Goal: Task Accomplishment & Management: Complete application form

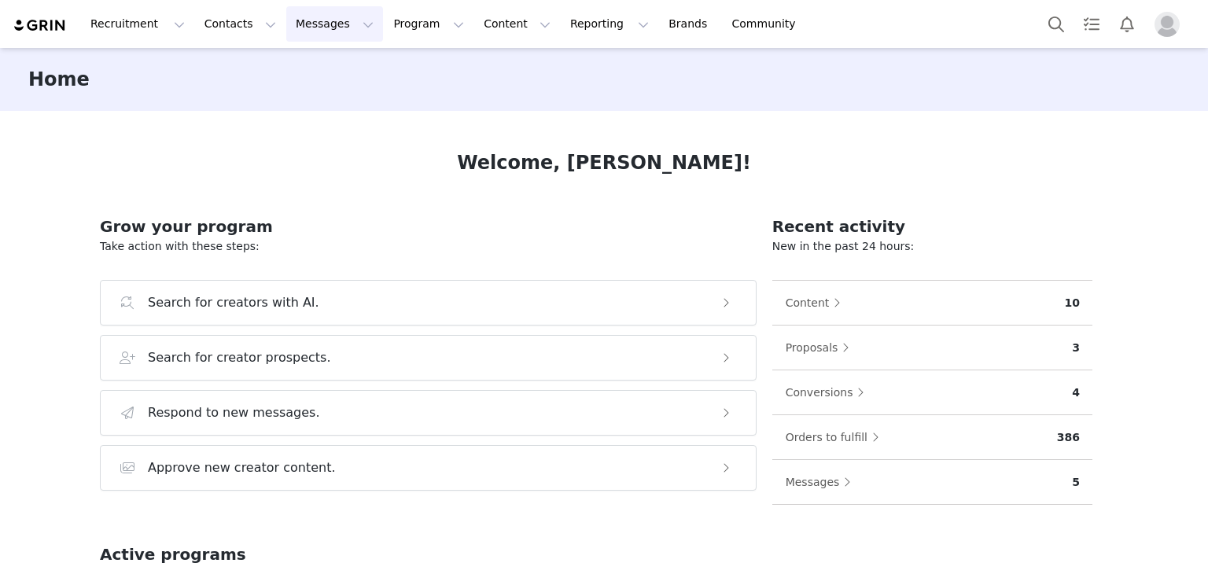
click at [310, 29] on button "Messages Messages" at bounding box center [334, 23] width 97 height 35
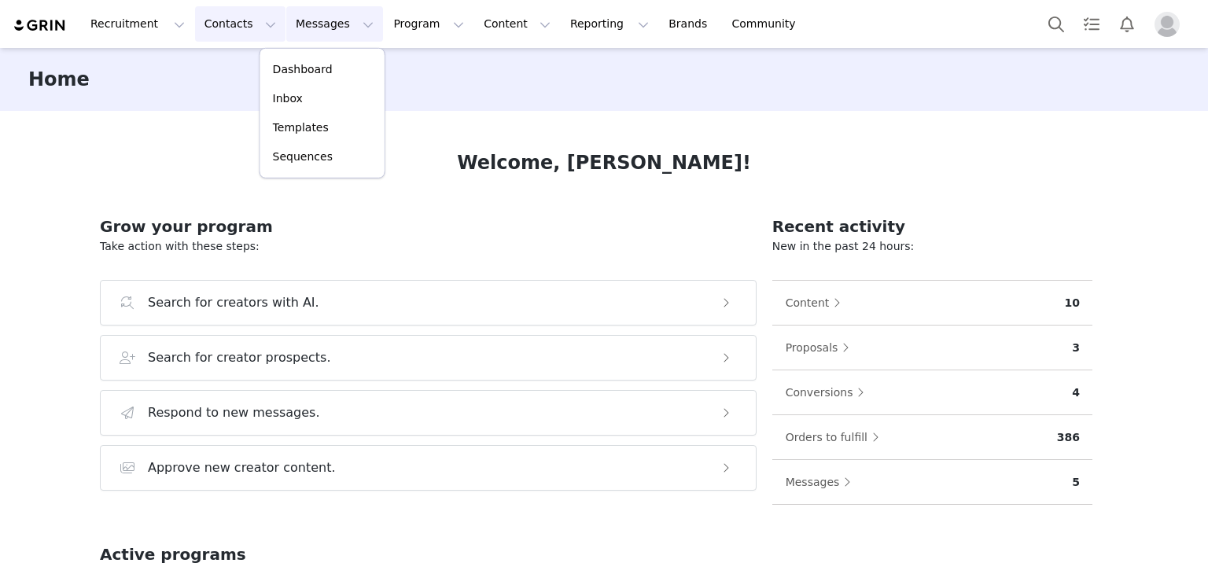
click at [236, 24] on button "Contacts Contacts" at bounding box center [240, 23] width 90 height 35
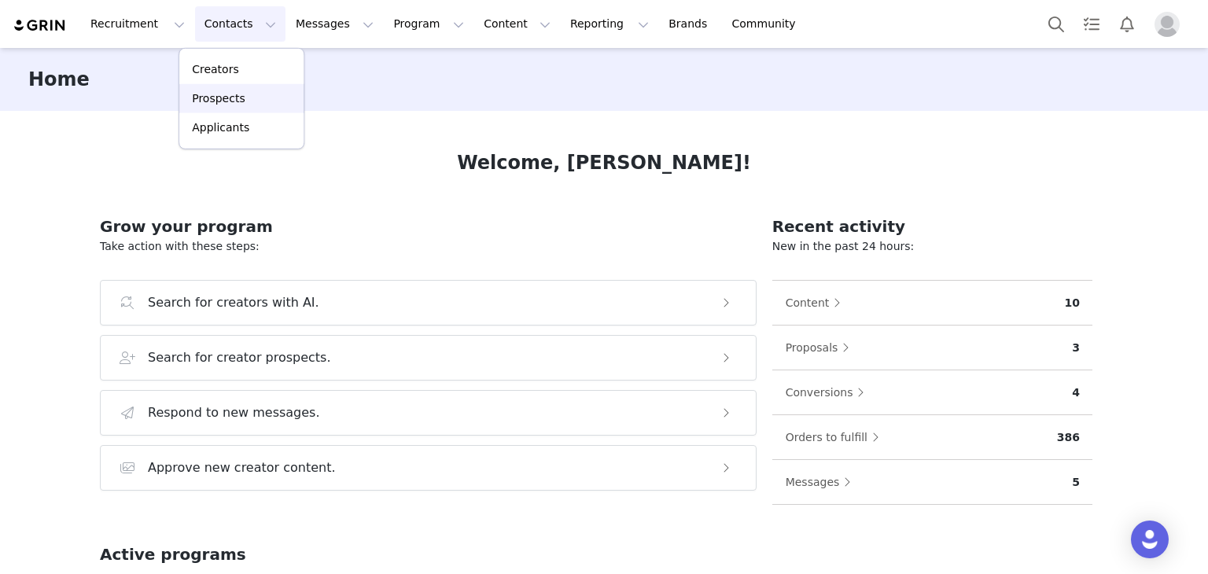
click at [238, 96] on p "Prospects" at bounding box center [218, 98] width 53 height 17
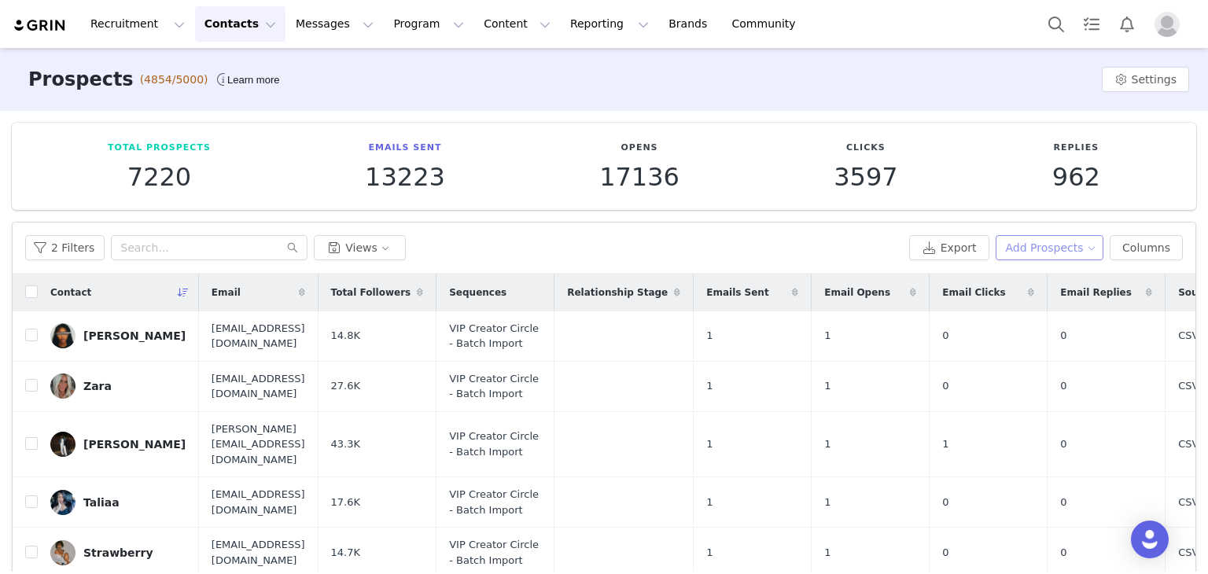
click at [1088, 245] on button "Add Prospects" at bounding box center [1050, 247] width 109 height 25
click at [1050, 300] on span "Import Prospects" at bounding box center [1051, 303] width 93 height 17
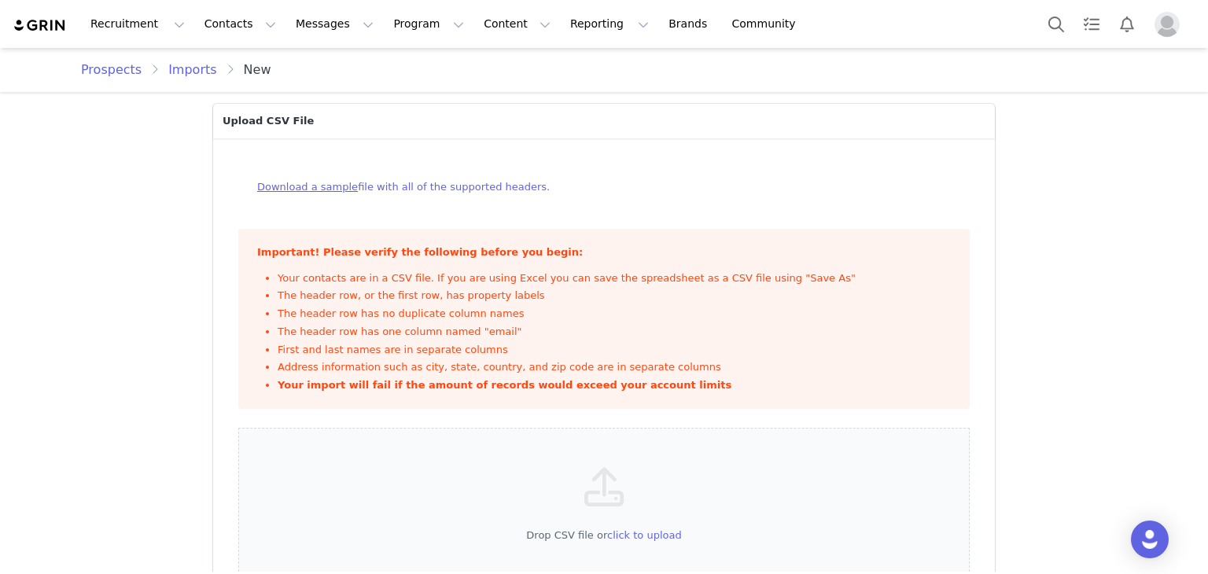
click at [497, 171] on div "Download a sample file with all of the supported headers." at bounding box center [603, 187] width 731 height 47
click at [514, 550] on div "Drop CSV file or click to upload" at bounding box center [603, 516] width 731 height 176
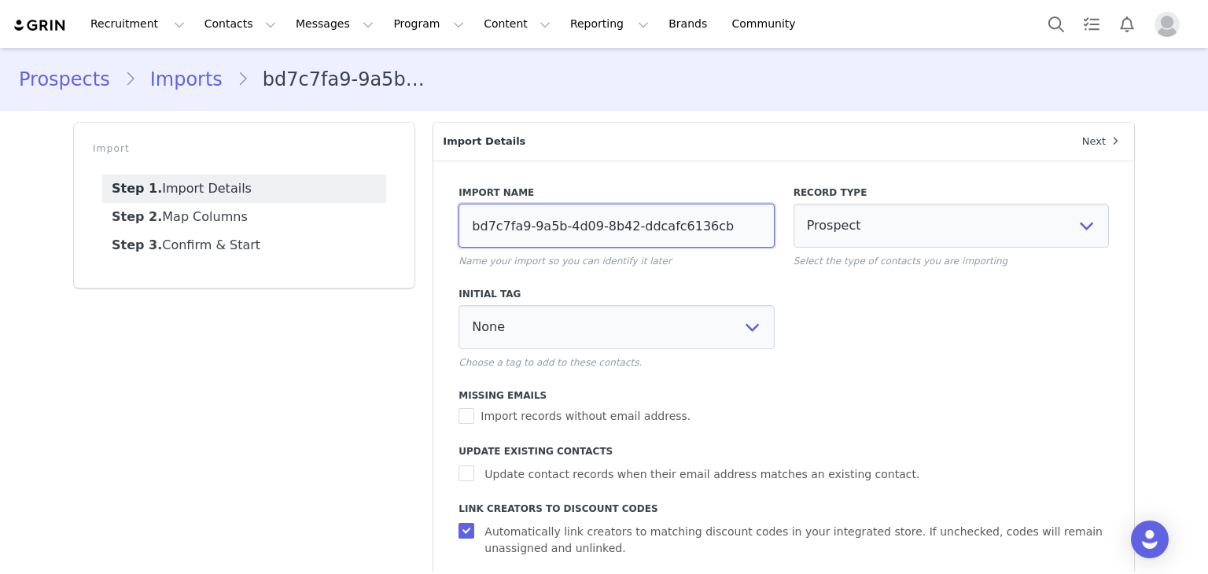
click at [492, 219] on input "bd7c7fa9-9a5b-4d09-8b42-ddcafc6136cb" at bounding box center [616, 226] width 315 height 44
type input "[PERSON_NAME]: 09/30"
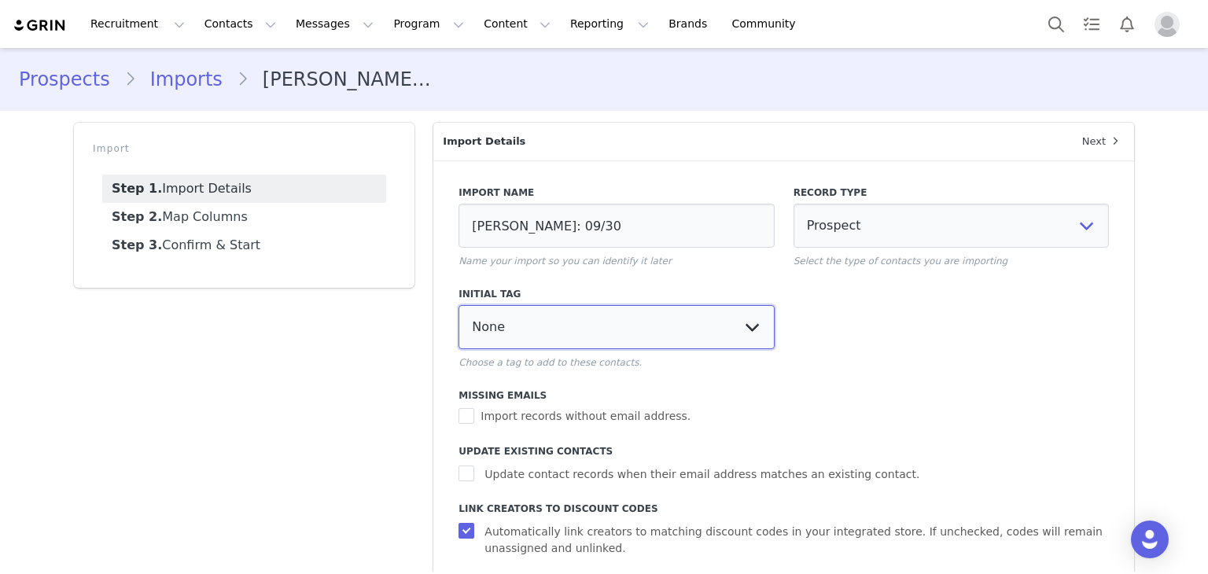
click at [652, 338] on select "None Import - Jaja Import 1 - Louise" at bounding box center [616, 327] width 315 height 44
select select "103444"
click at [459, 305] on select "None Import - Jaja Import 1 - Louise" at bounding box center [616, 327] width 315 height 44
click at [640, 477] on span "Update contact records when their email address matches an existing contact." at bounding box center [701, 474] width 447 height 17
click at [478, 477] on input "Update contact records when their email address matches an existing contact." at bounding box center [469, 474] width 20 height 16
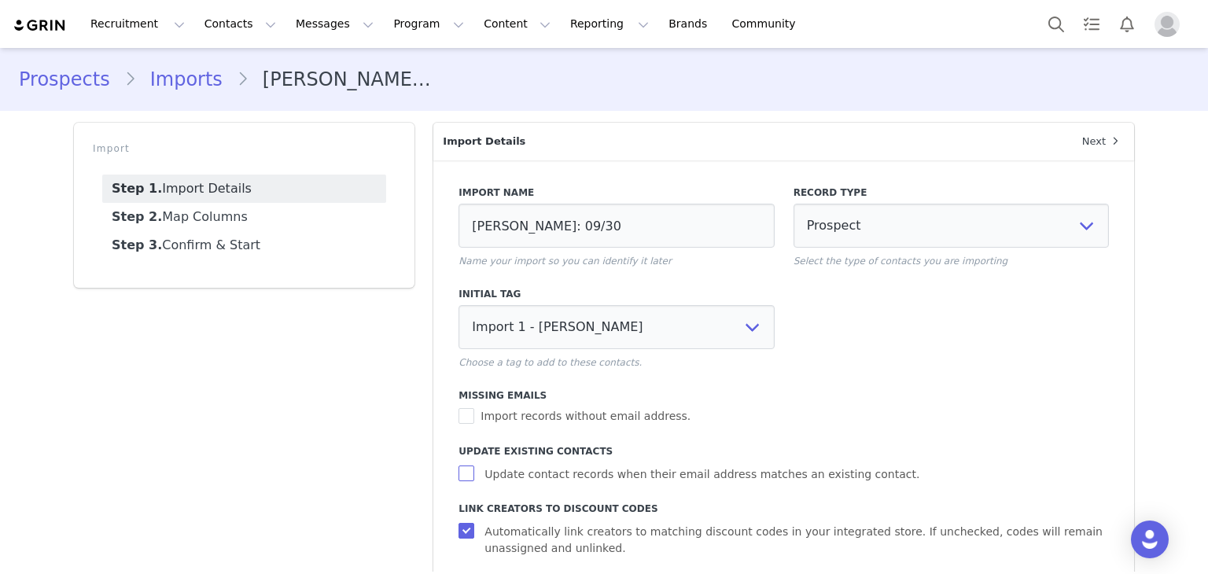
checkbox input "true"
select select
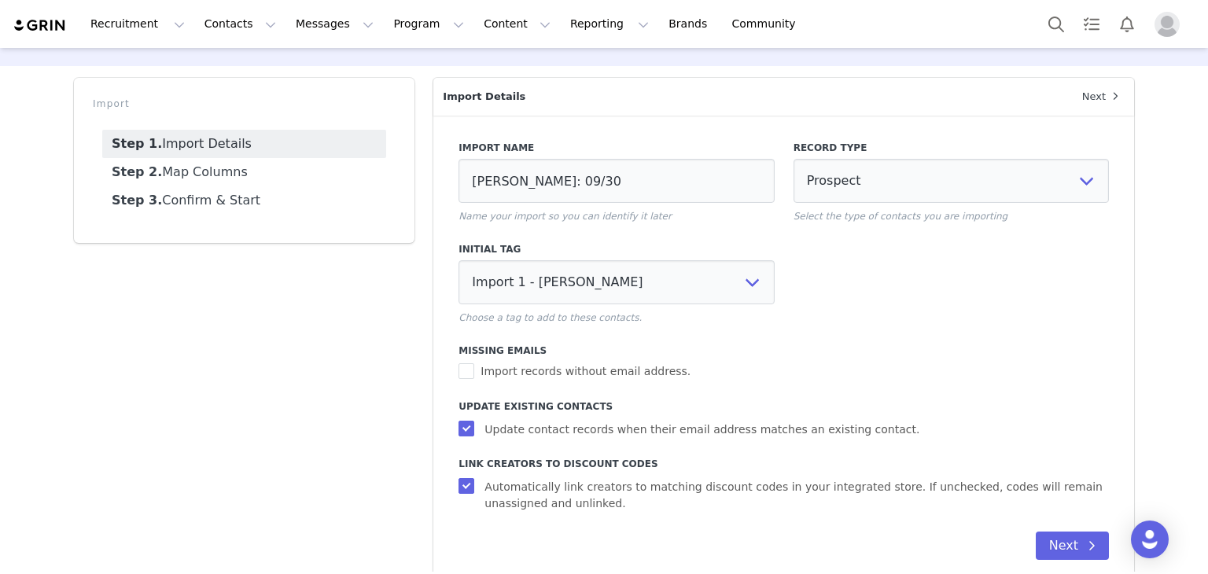
scroll to position [71, 0]
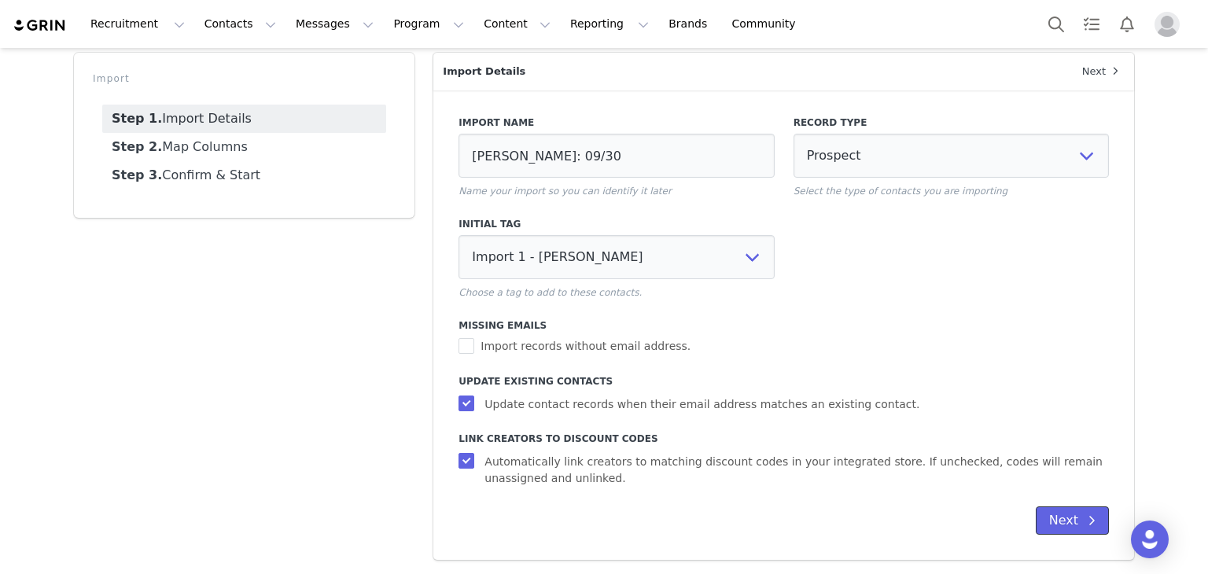
click at [1044, 510] on button "Next" at bounding box center [1072, 520] width 73 height 28
select select
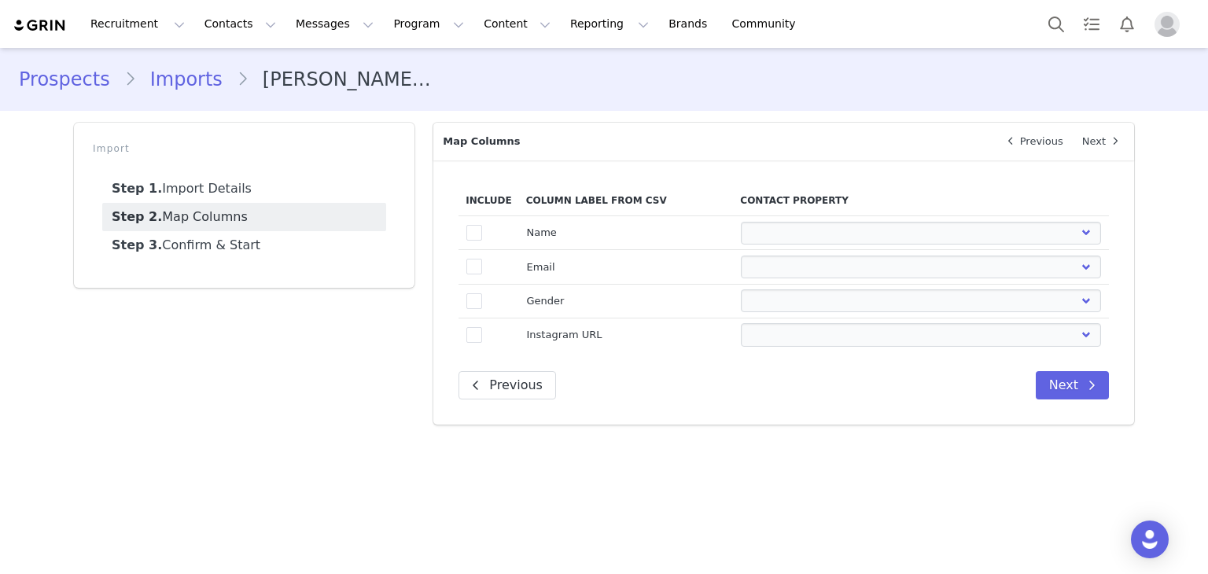
scroll to position [0, 0]
click at [473, 239] on span at bounding box center [474, 233] width 16 height 16
click at [482, 225] on input "true" at bounding box center [482, 225] width 0 height 0
select select
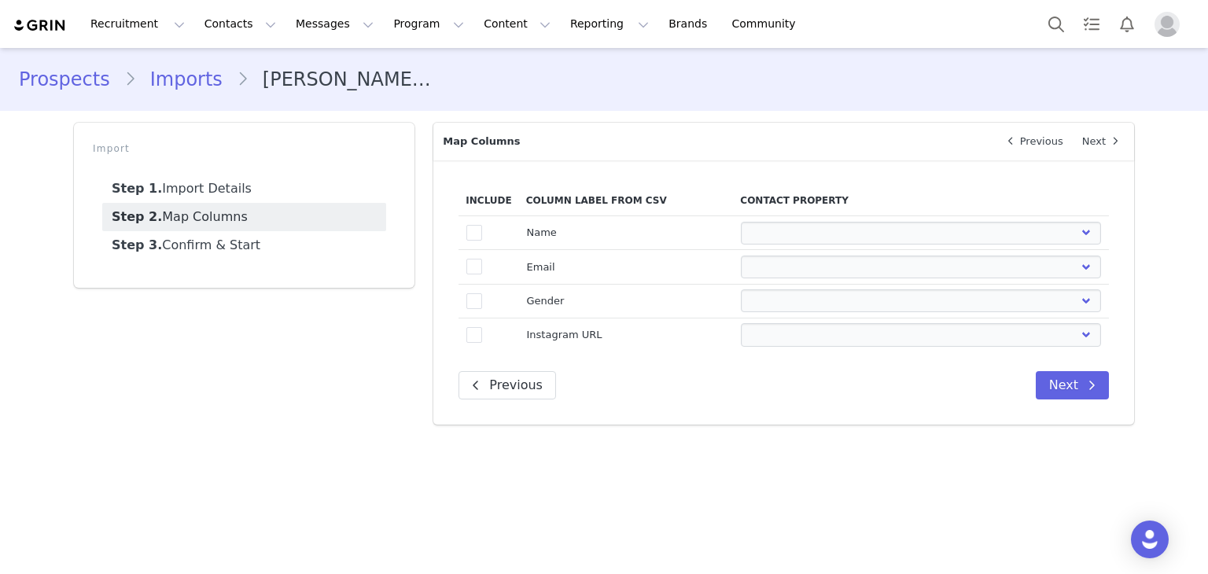
select select
click at [479, 259] on label "true" at bounding box center [474, 266] width 16 height 19
click at [482, 259] on input "true" at bounding box center [482, 259] width 0 height 0
select select
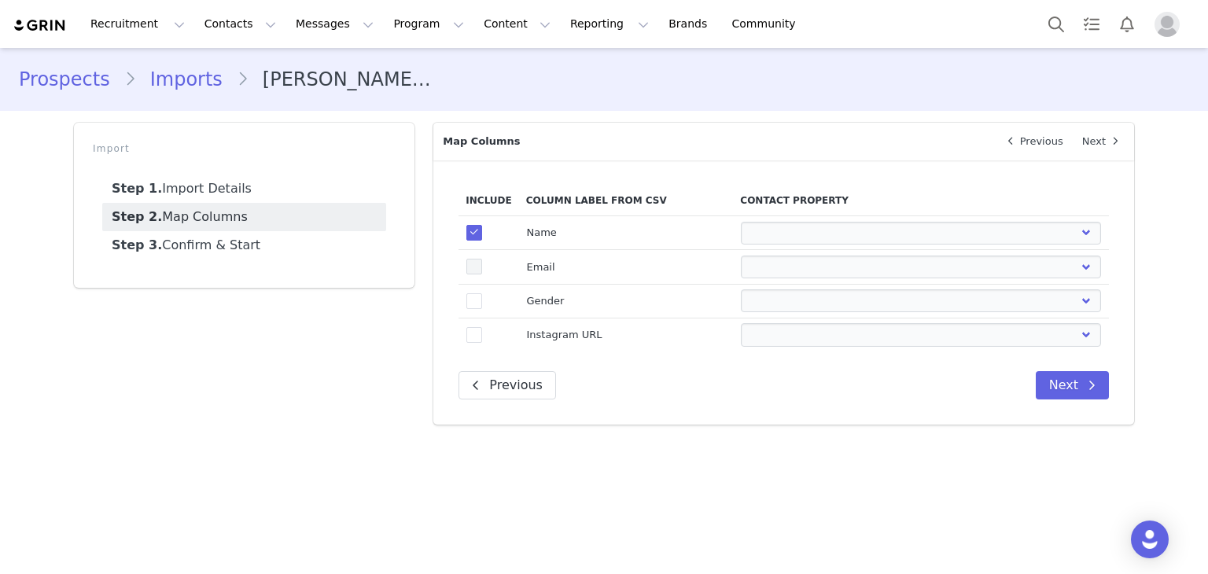
select select
click at [477, 304] on span at bounding box center [474, 301] width 16 height 16
click at [482, 293] on input "true" at bounding box center [482, 293] width 0 height 0
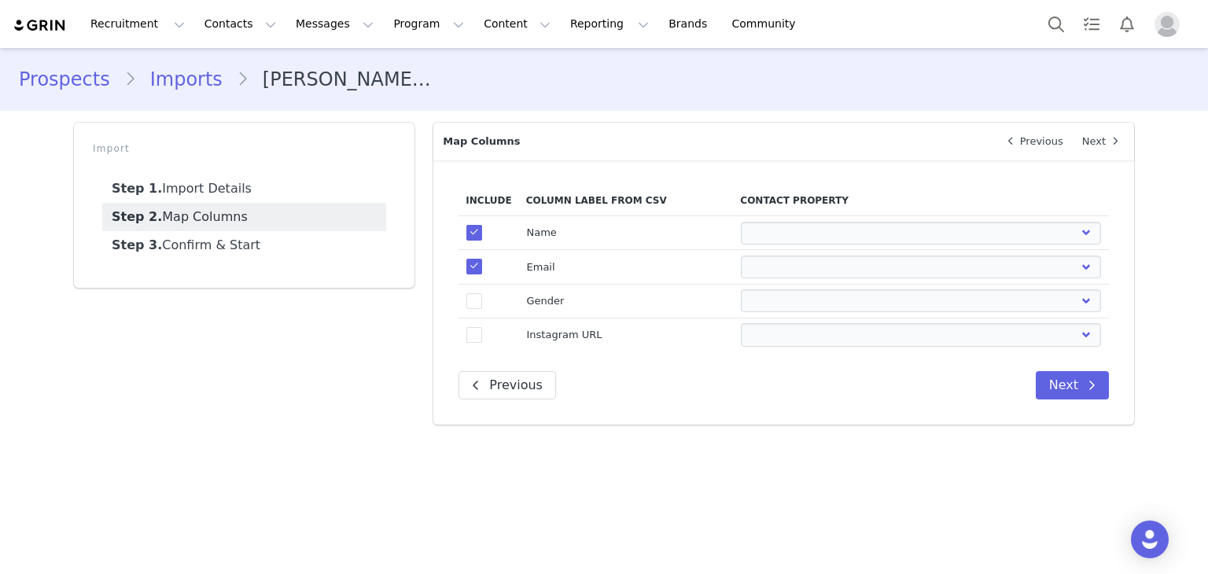
select select
click at [477, 323] on td "true" at bounding box center [489, 335] width 60 height 34
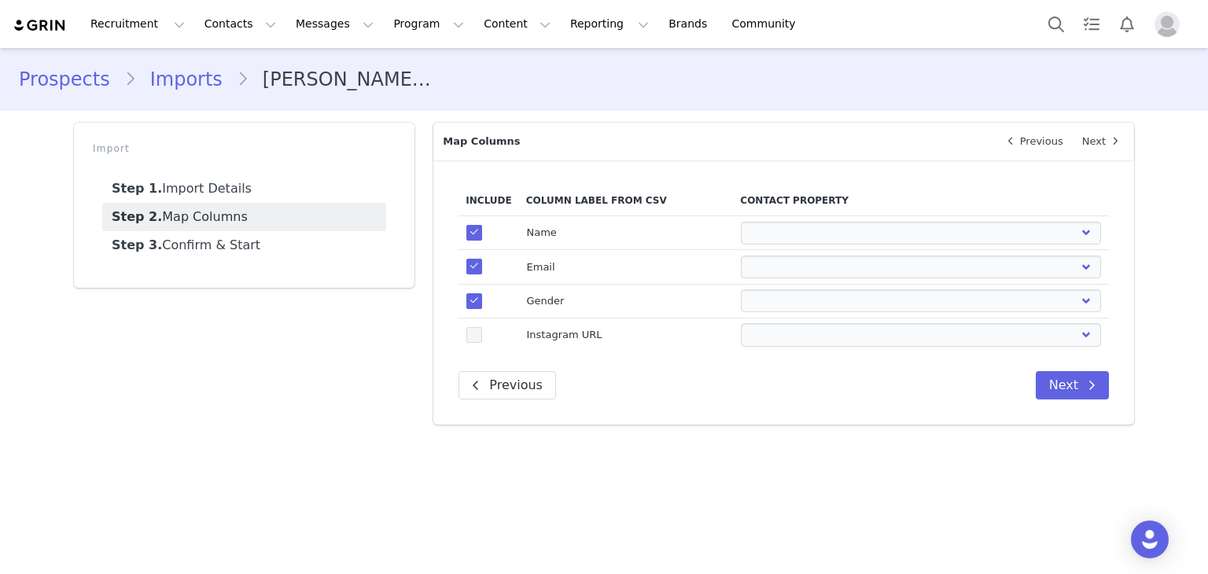
drag, startPoint x: 458, startPoint y: 345, endPoint x: 475, endPoint y: 337, distance: 19.0
click at [459, 346] on div "Include Column Label from CSV Contact Property true Name First Name Last Name E…" at bounding box center [783, 292] width 701 height 264
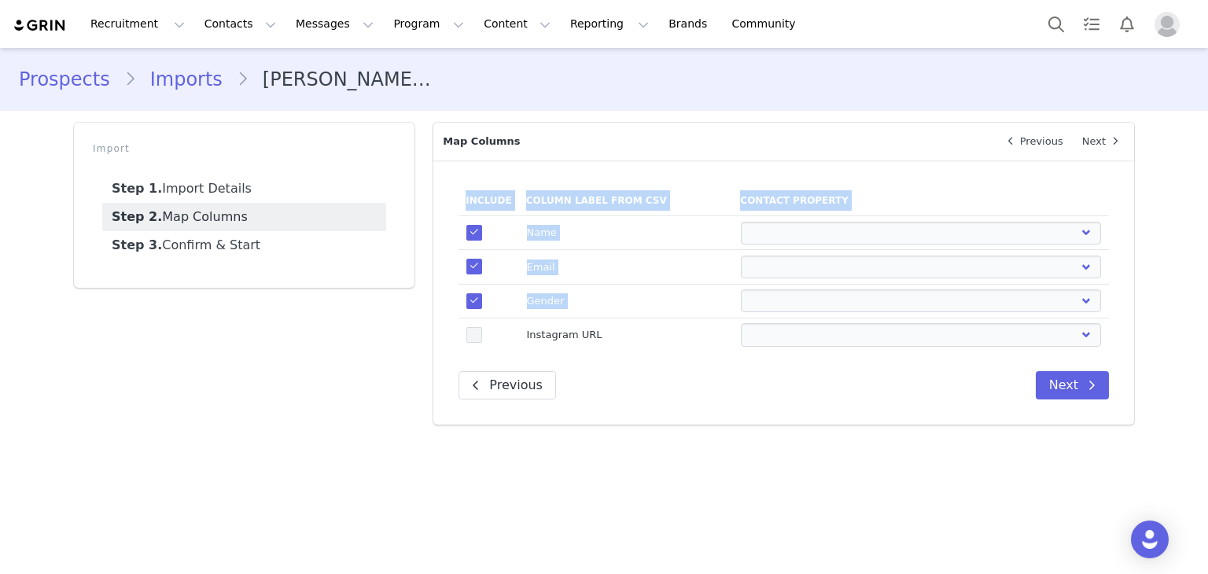
click at [475, 337] on span at bounding box center [474, 335] width 16 height 16
click at [482, 327] on input "true" at bounding box center [482, 327] width 0 height 0
select select
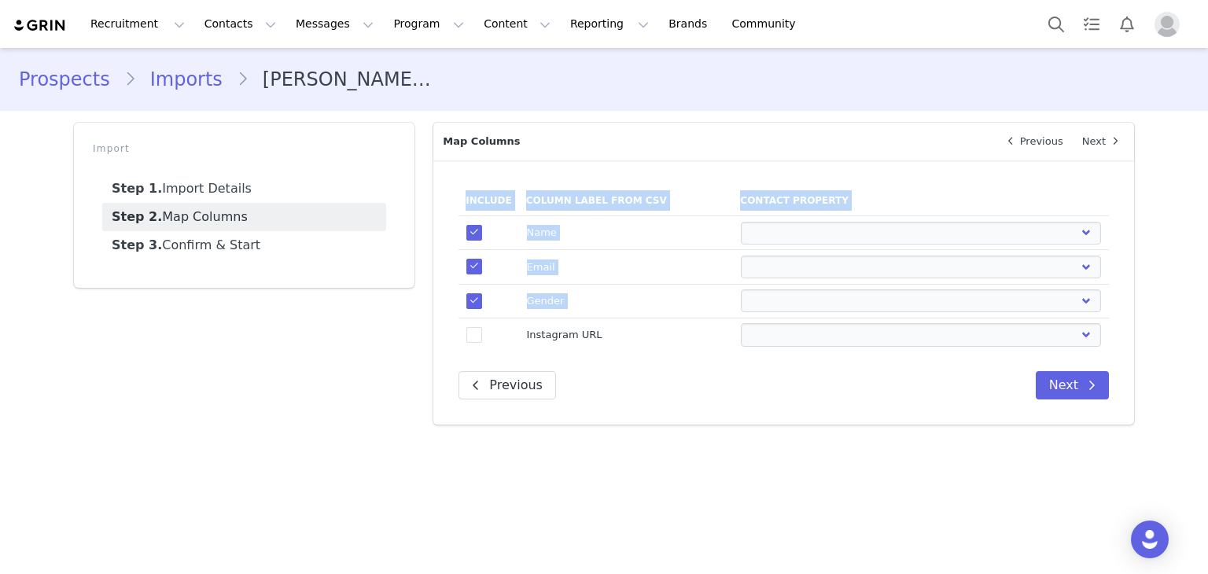
select select
click at [777, 224] on select "First Name Last Name Email PayPal Email Gender Language Phone Country Code Phon…" at bounding box center [921, 233] width 360 height 23
select select "first_name"
click at [741, 222] on select "First Name Last Name Email PayPal Email Gender Language Phone Country Code Phon…" at bounding box center [921, 233] width 360 height 23
select select
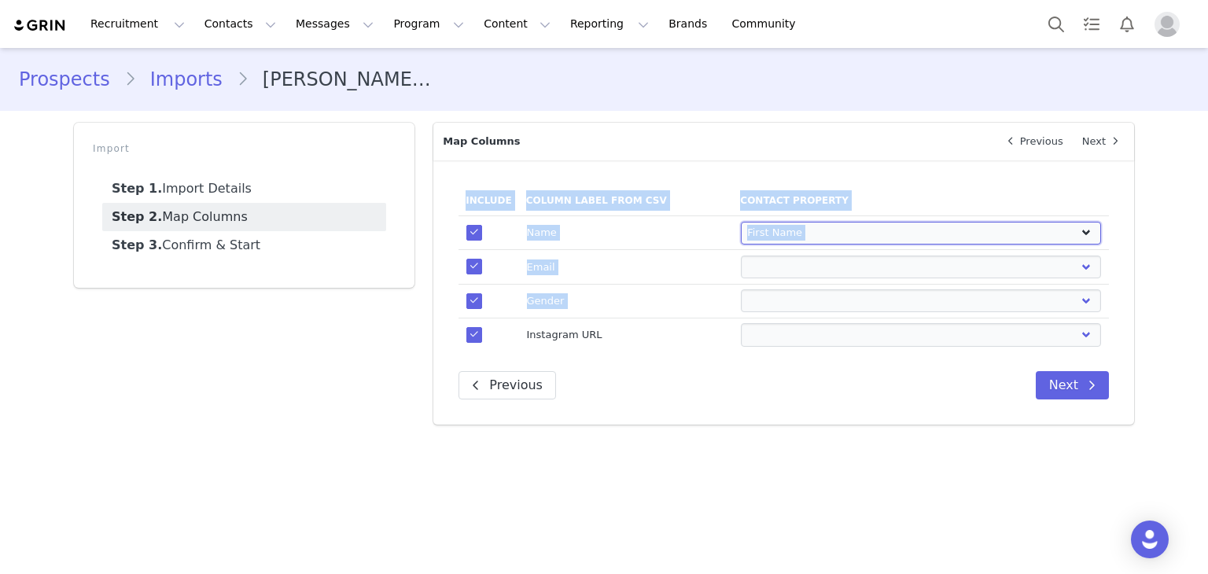
select select
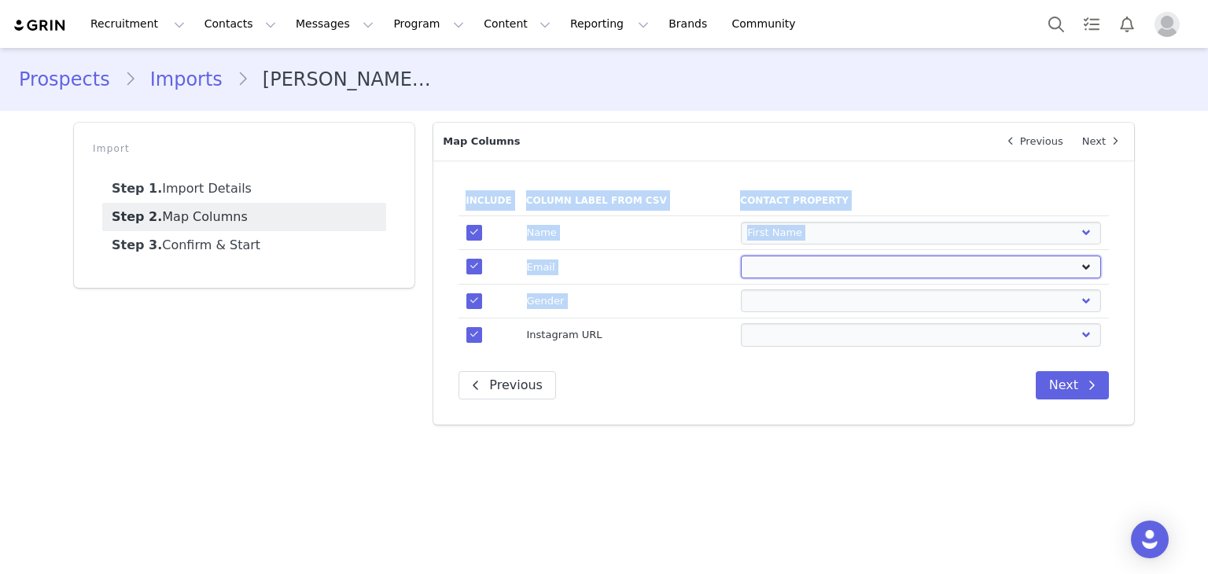
click at [782, 265] on select "First Name Last Name Email PayPal Email Gender Language Phone Country Code Phon…" at bounding box center [921, 267] width 360 height 23
select select "email"
click at [741, 256] on select "First Name Last Name Email PayPal Email Gender Language Phone Country Code Phon…" at bounding box center [921, 267] width 360 height 23
select select
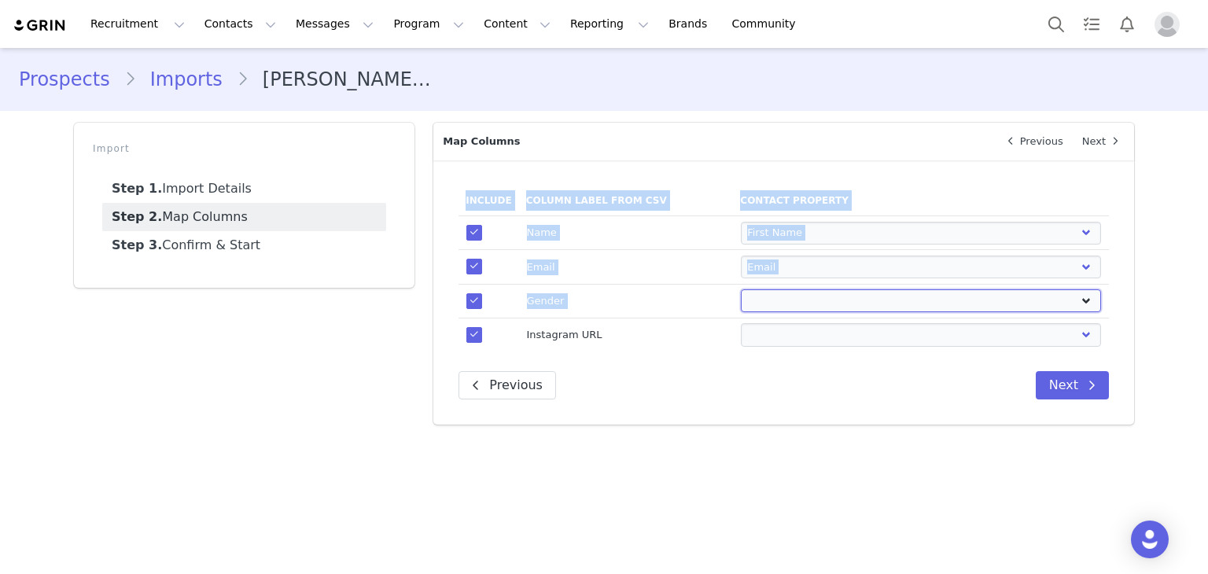
click at [780, 294] on select "First Name Last Name Email PayPal Email Gender Language Phone Country Code Phon…" at bounding box center [921, 300] width 360 height 23
select select "gender"
click at [741, 289] on select "First Name Last Name Email PayPal Email Gender Language Phone Country Code Phon…" at bounding box center [921, 300] width 360 height 23
click at [794, 329] on select "First Name Last Name Email PayPal Email Gender Language Phone Country Code Phon…" at bounding box center [921, 334] width 360 height 23
select select "instagram_url"
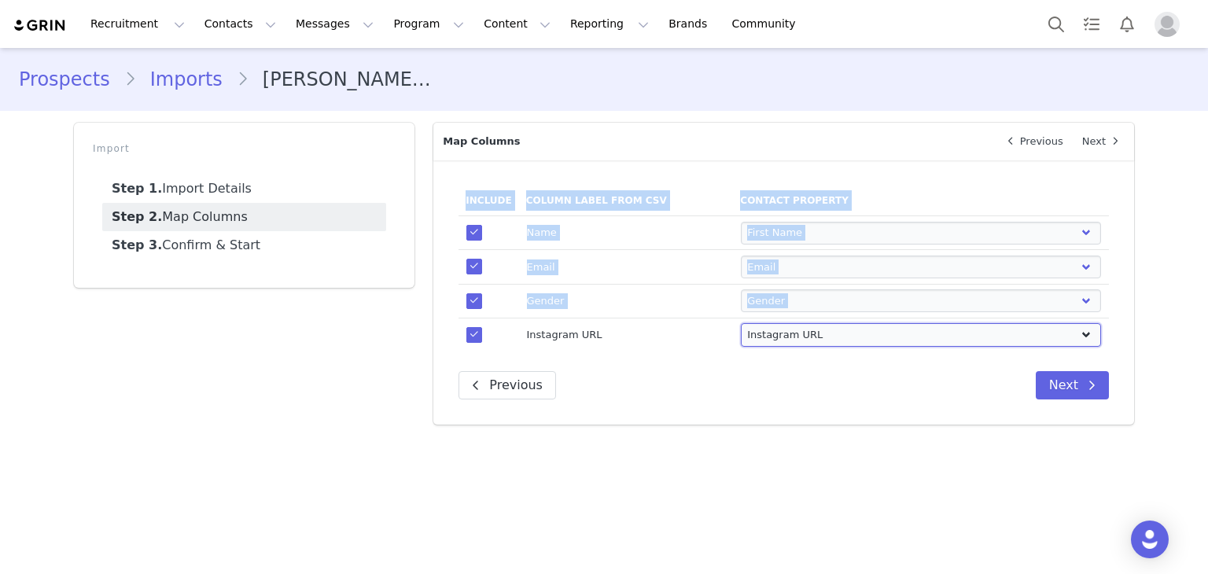
click at [741, 323] on select "First Name Last Name Email PayPal Email Gender Language Phone Country Code Phon…" at bounding box center [921, 334] width 360 height 23
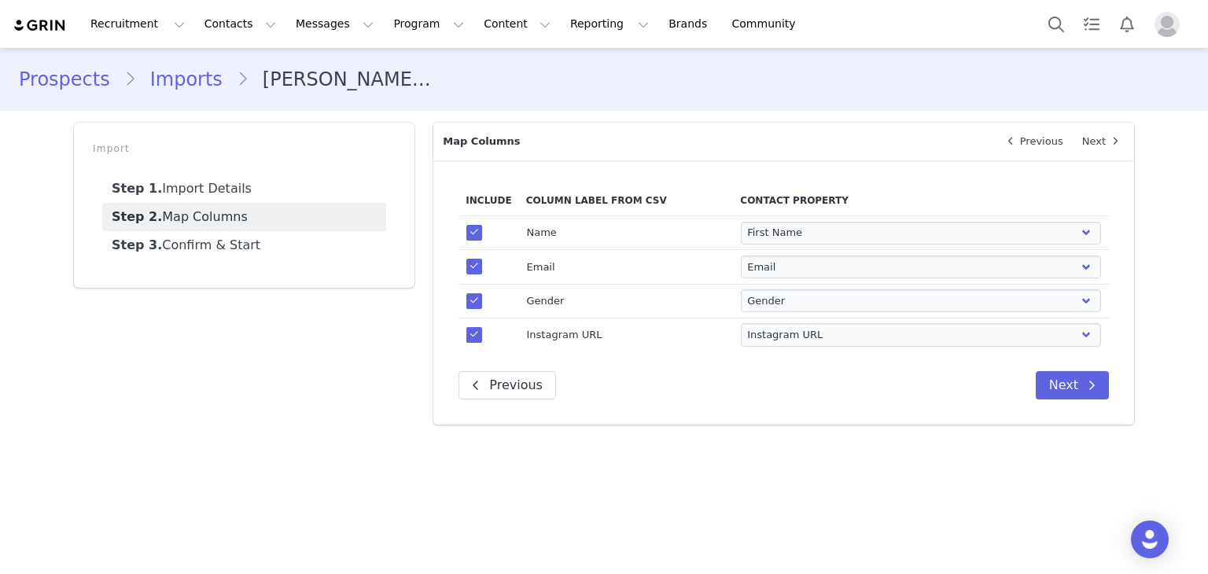
click at [824, 360] on div "Include Column Label from CSV Contact Property true Name First Name Last Name E…" at bounding box center [783, 292] width 701 height 264
click at [1050, 382] on button "Next" at bounding box center [1072, 385] width 73 height 28
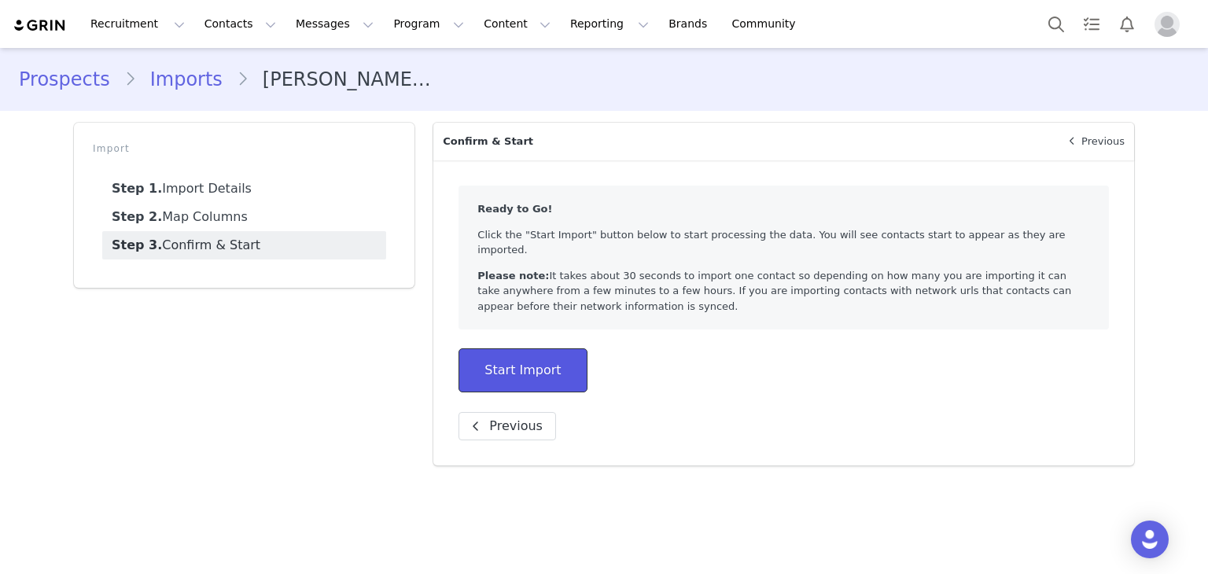
click at [549, 348] on button "Start Import" at bounding box center [523, 370] width 128 height 44
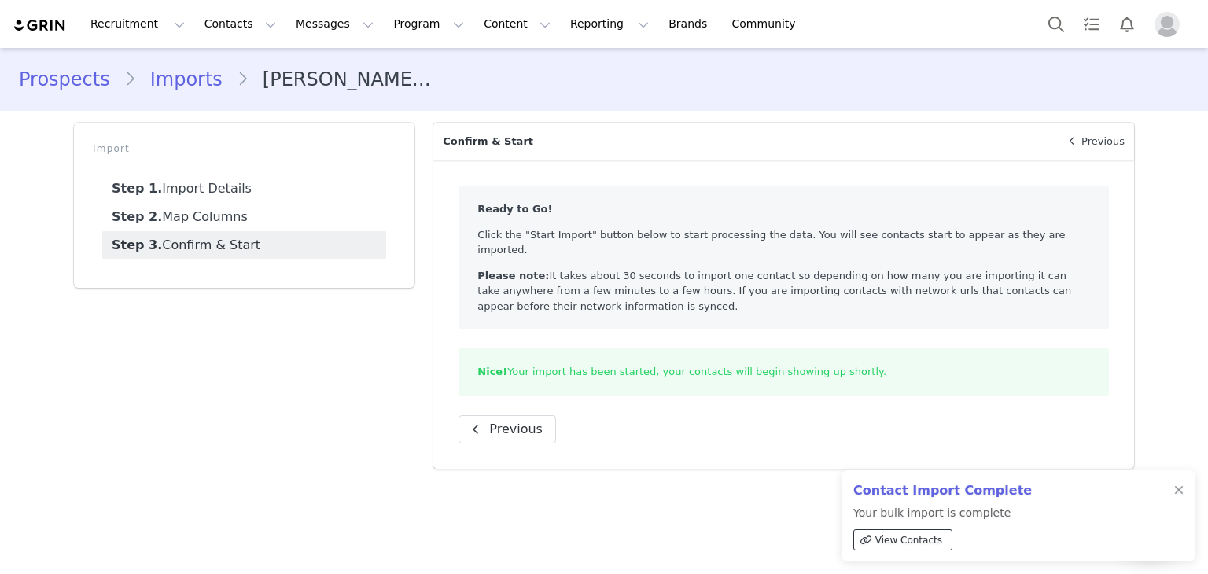
click at [920, 547] on link "View Contacts" at bounding box center [902, 539] width 99 height 21
click at [220, 24] on button "Contacts Contacts" at bounding box center [240, 23] width 90 height 35
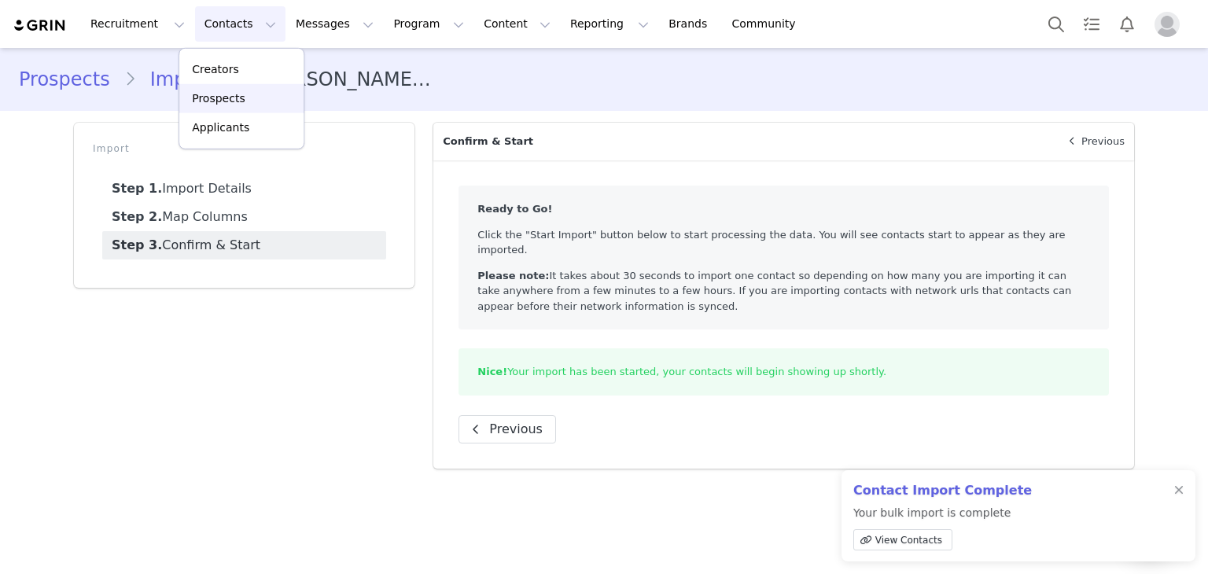
drag, startPoint x: 238, startPoint y: 98, endPoint x: 248, endPoint y: 103, distance: 10.9
click at [238, 98] on p "Prospects" at bounding box center [218, 98] width 53 height 17
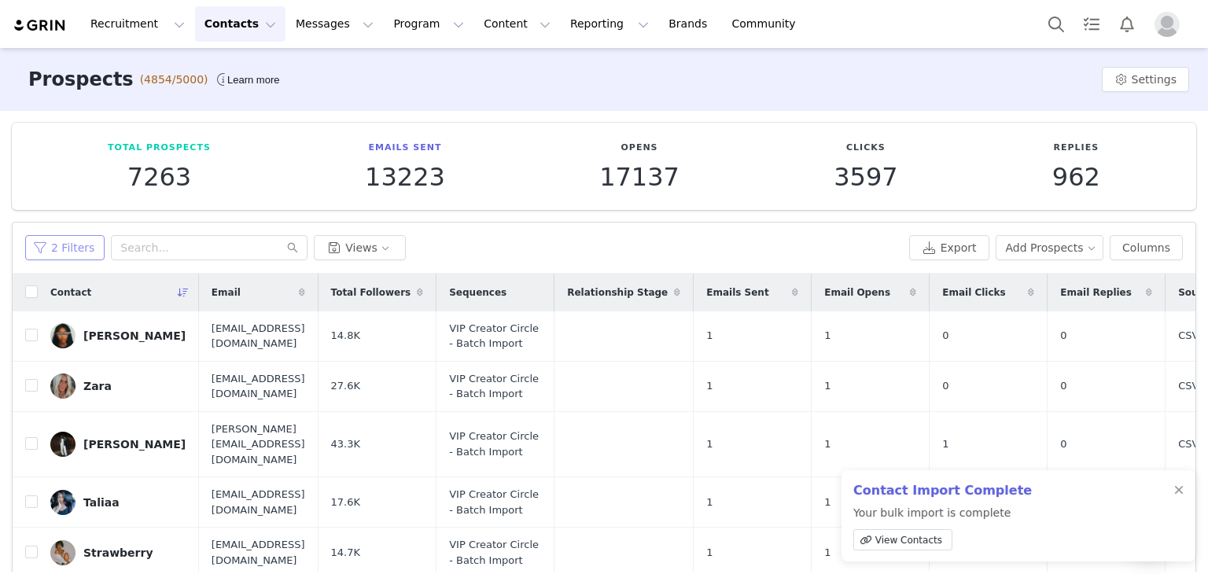
click at [79, 249] on button "2 Filters" at bounding box center [64, 247] width 79 height 25
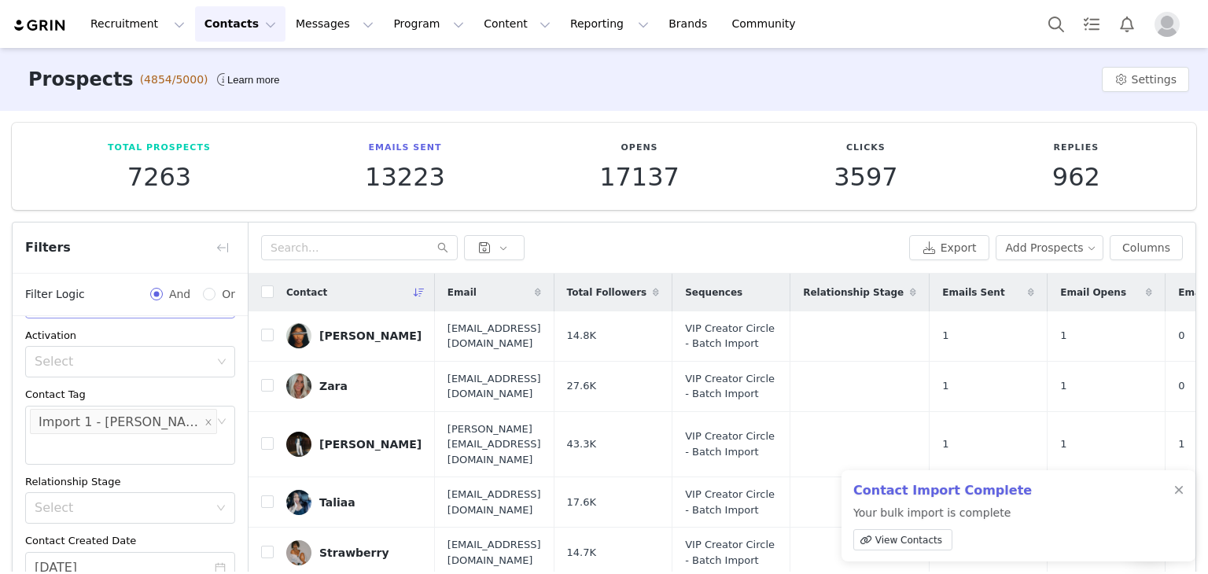
scroll to position [221, 0]
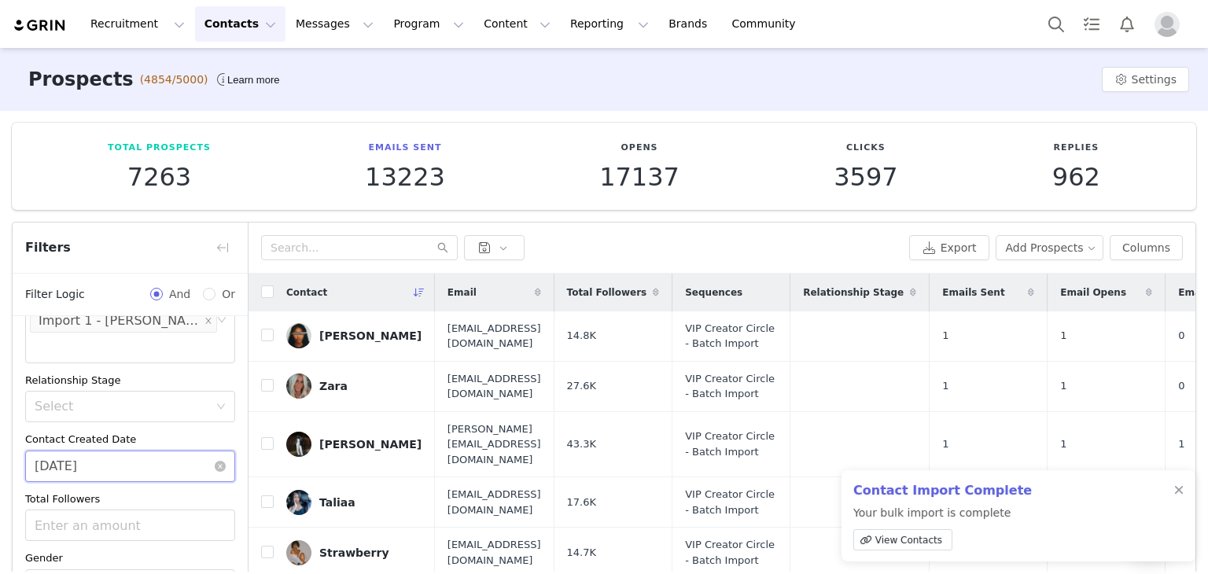
click at [151, 451] on input "09/29/2025" at bounding box center [130, 466] width 210 height 31
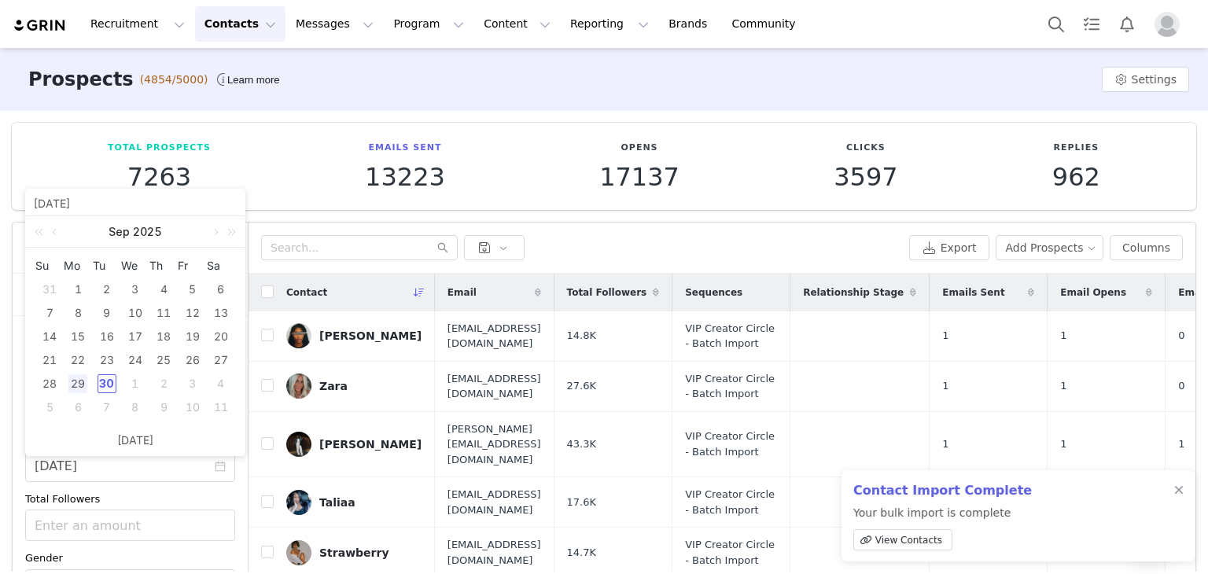
click at [103, 385] on div "30" at bounding box center [107, 383] width 19 height 19
type input "09/30/2025"
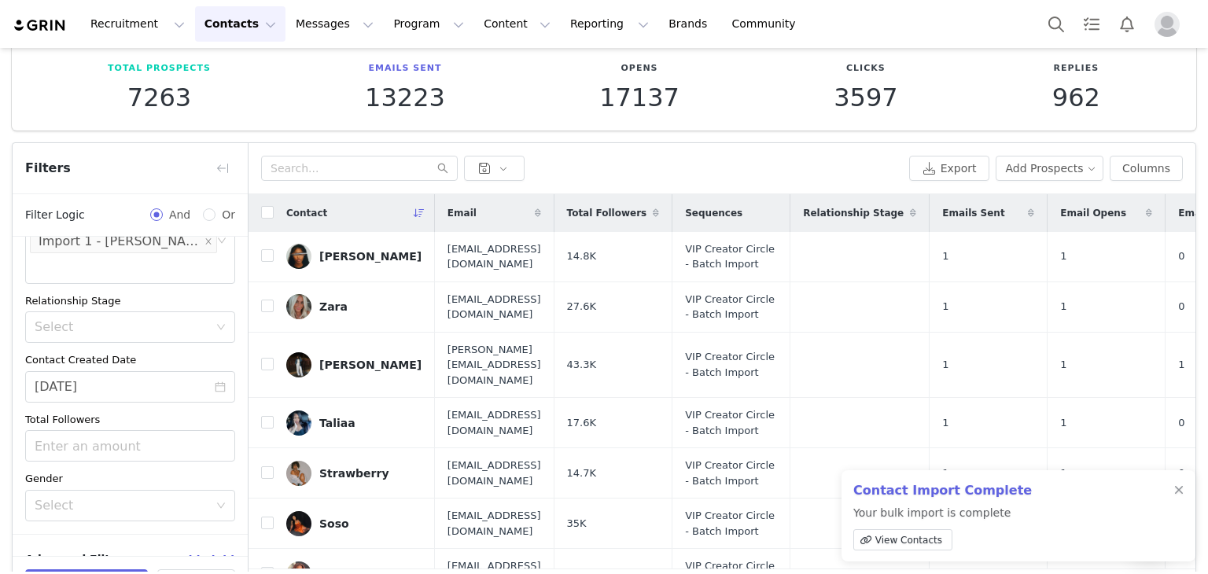
scroll to position [133, 0]
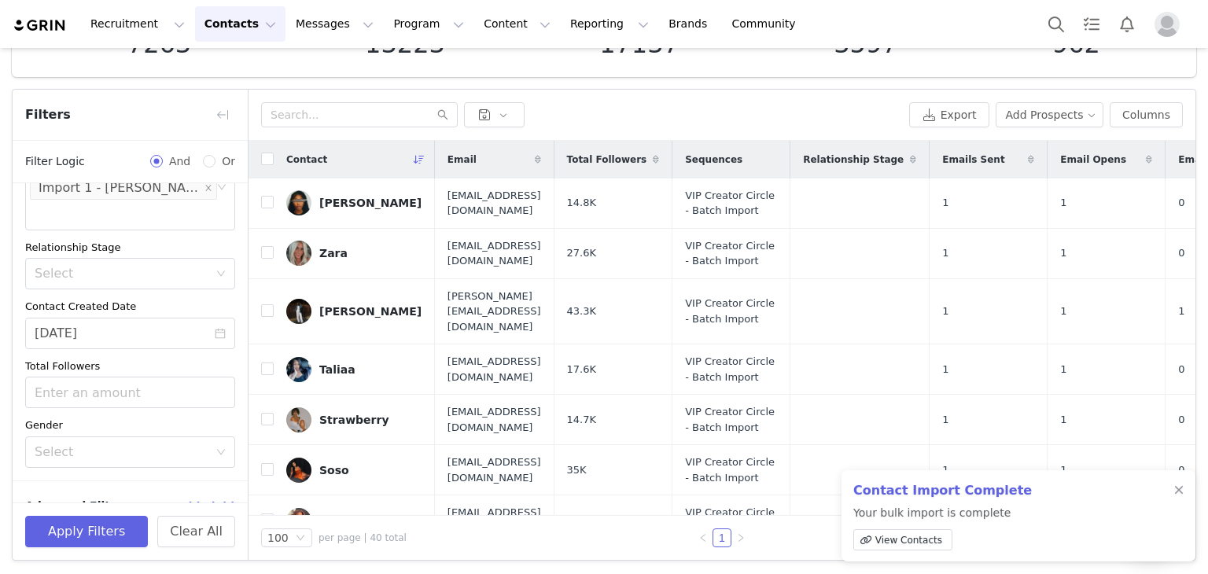
click at [157, 520] on div "Apply Filters Clear All" at bounding box center [130, 531] width 235 height 57
click at [146, 522] on button "Apply Filters" at bounding box center [86, 531] width 123 height 31
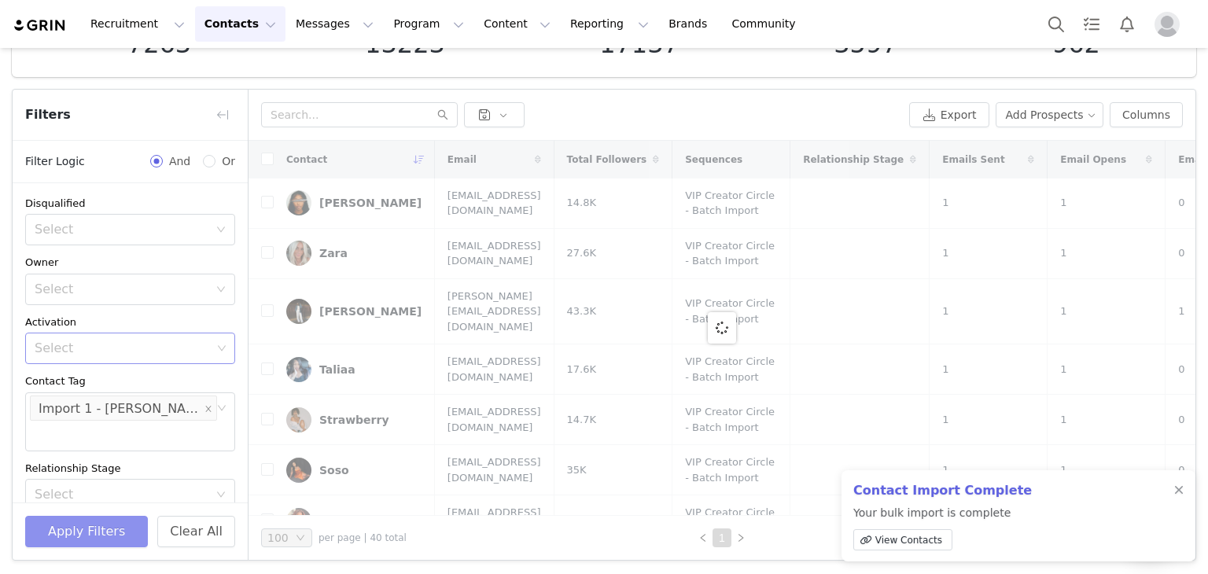
scroll to position [0, 0]
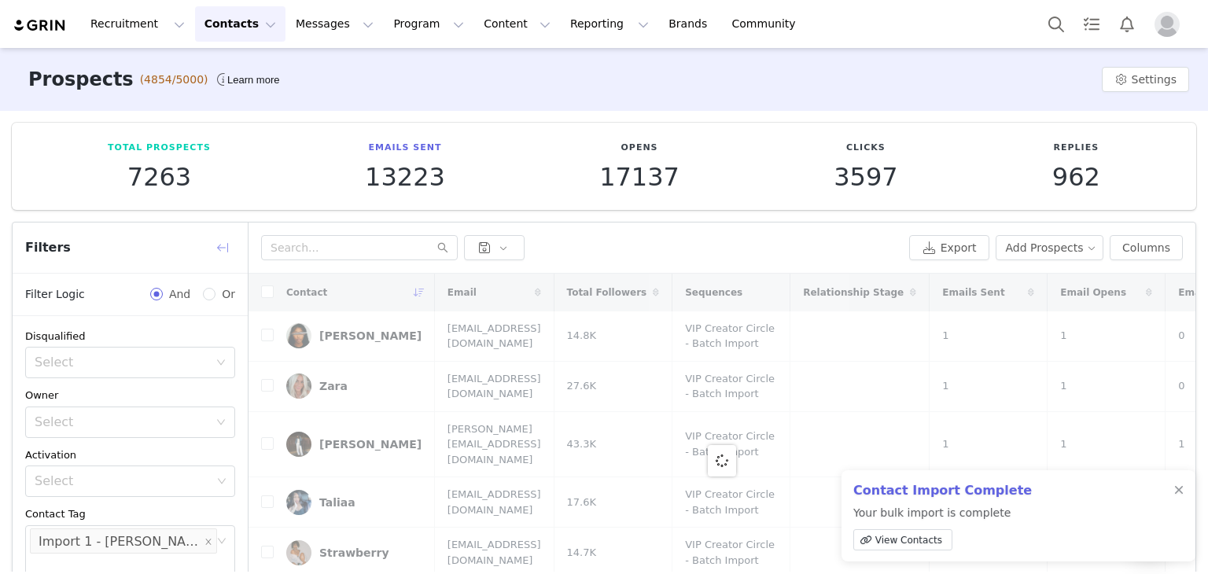
click at [223, 252] on button "button" at bounding box center [222, 247] width 25 height 25
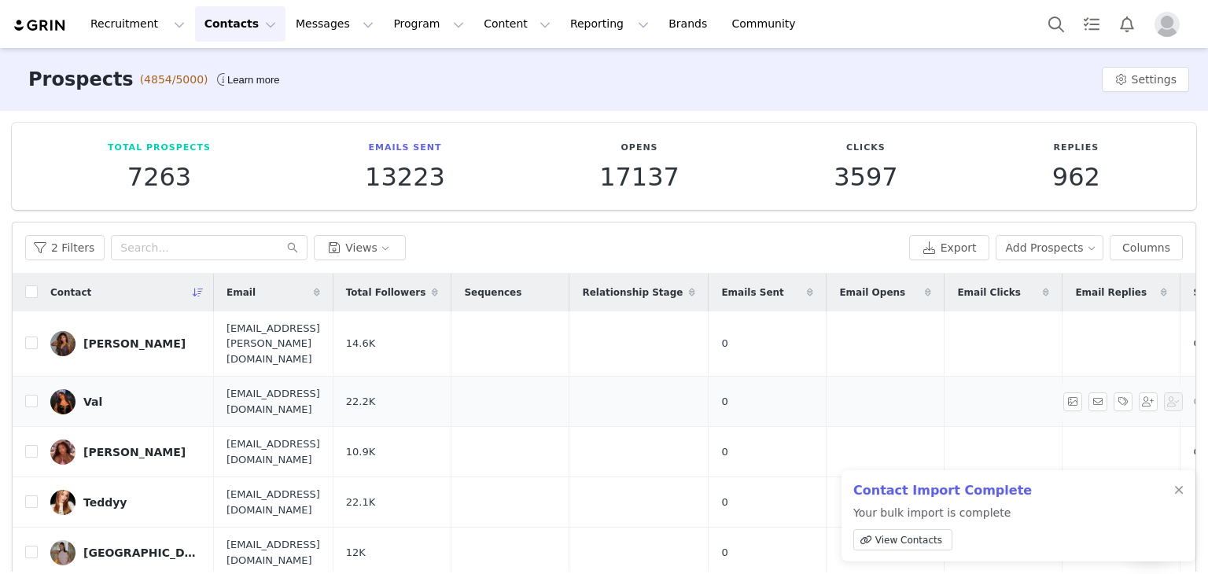
scroll to position [133, 0]
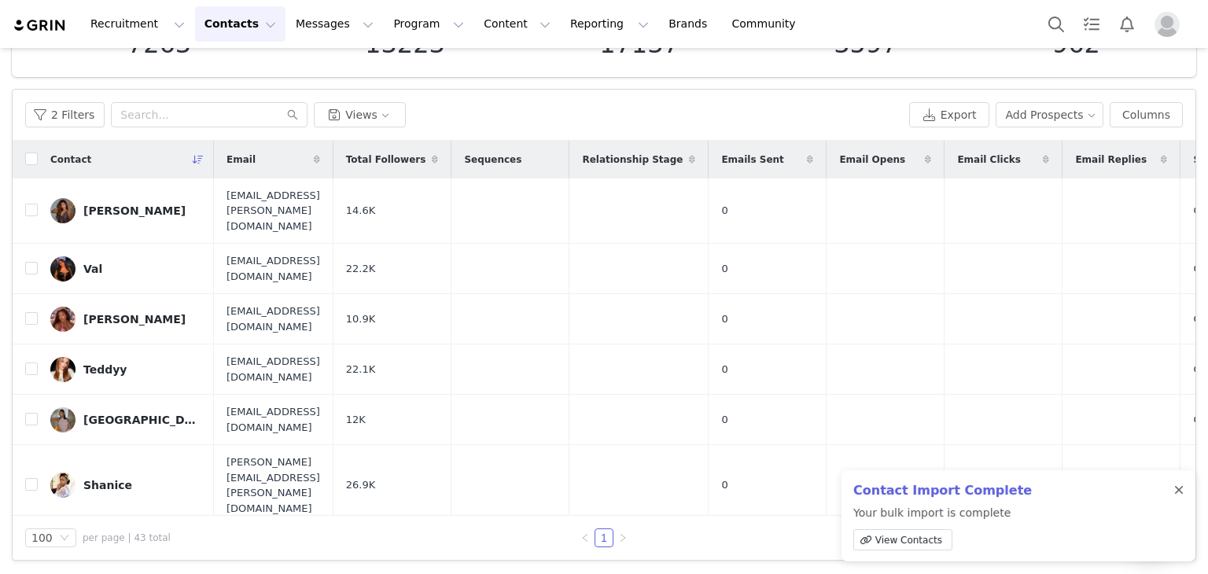
click at [1180, 486] on div at bounding box center [1178, 490] width 9 height 13
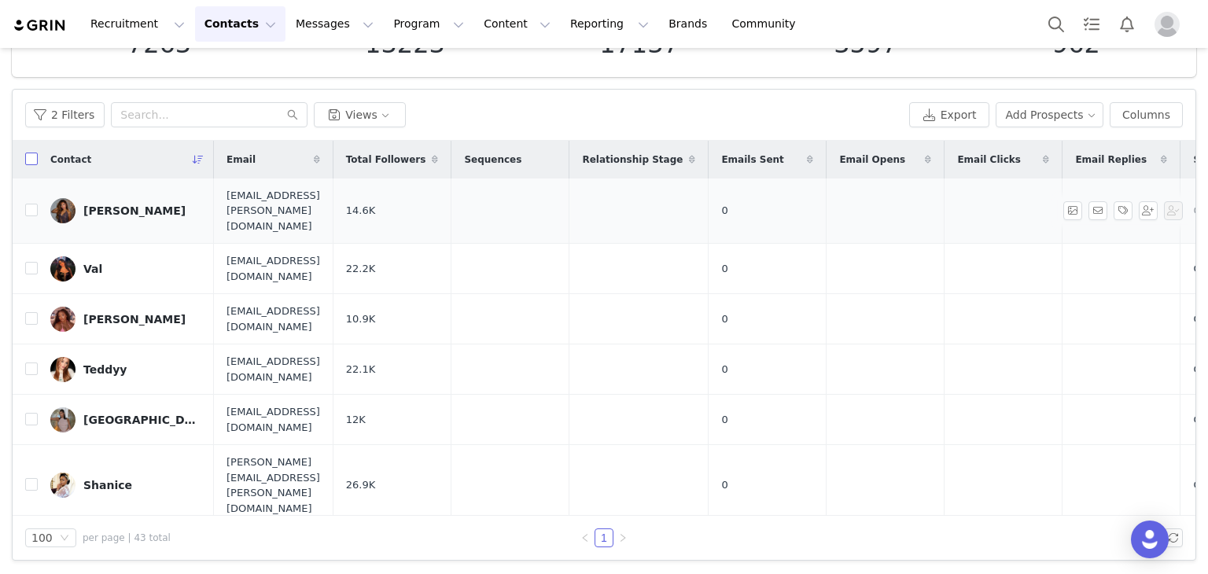
drag, startPoint x: 31, startPoint y: 155, endPoint x: 241, endPoint y: 213, distance: 217.1
click at [31, 156] on input "checkbox" at bounding box center [31, 159] width 13 height 13
checkbox input "true"
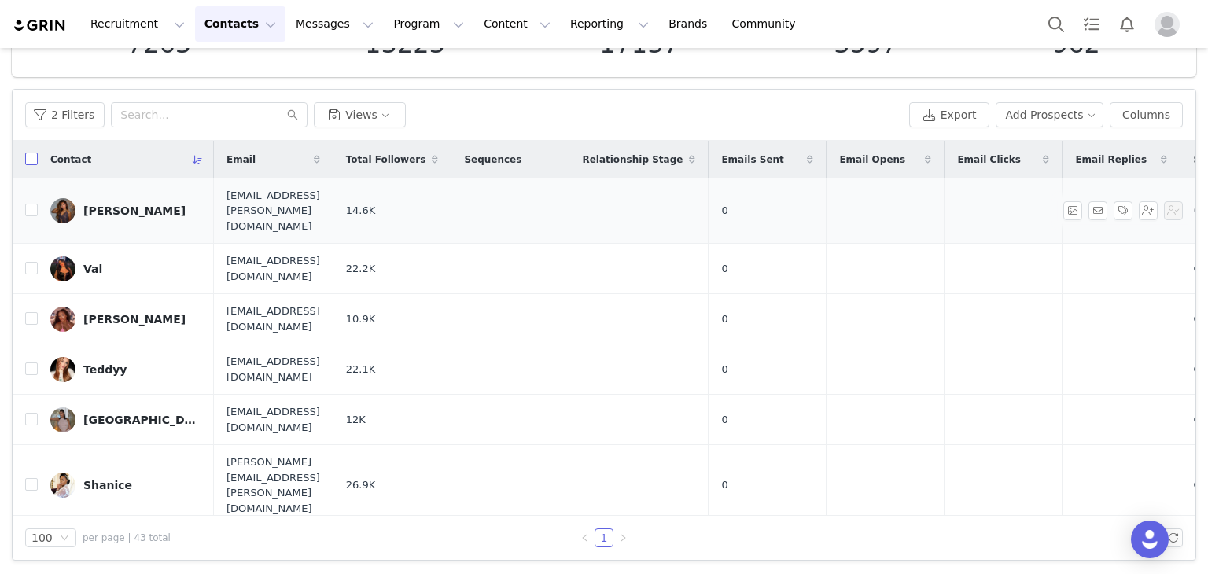
checkbox input "true"
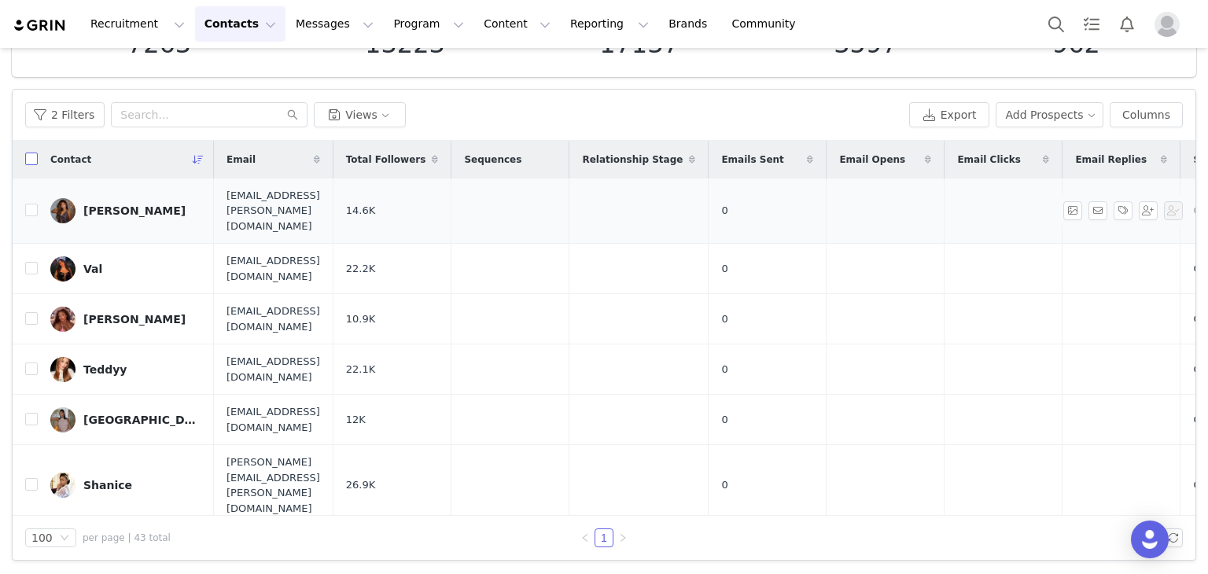
checkbox input "true"
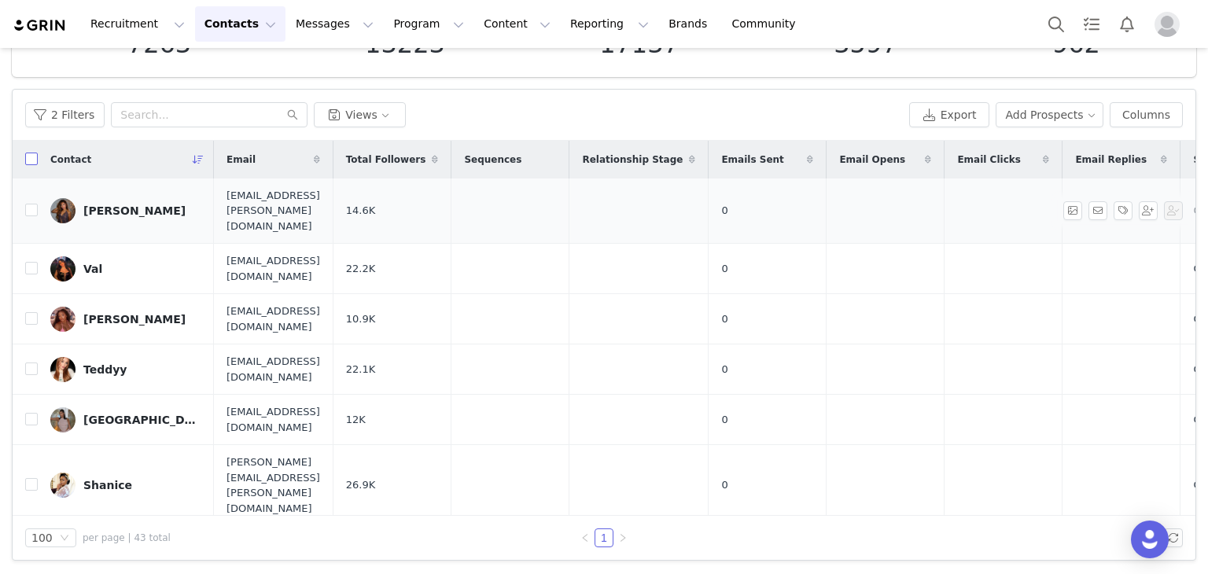
checkbox input "true"
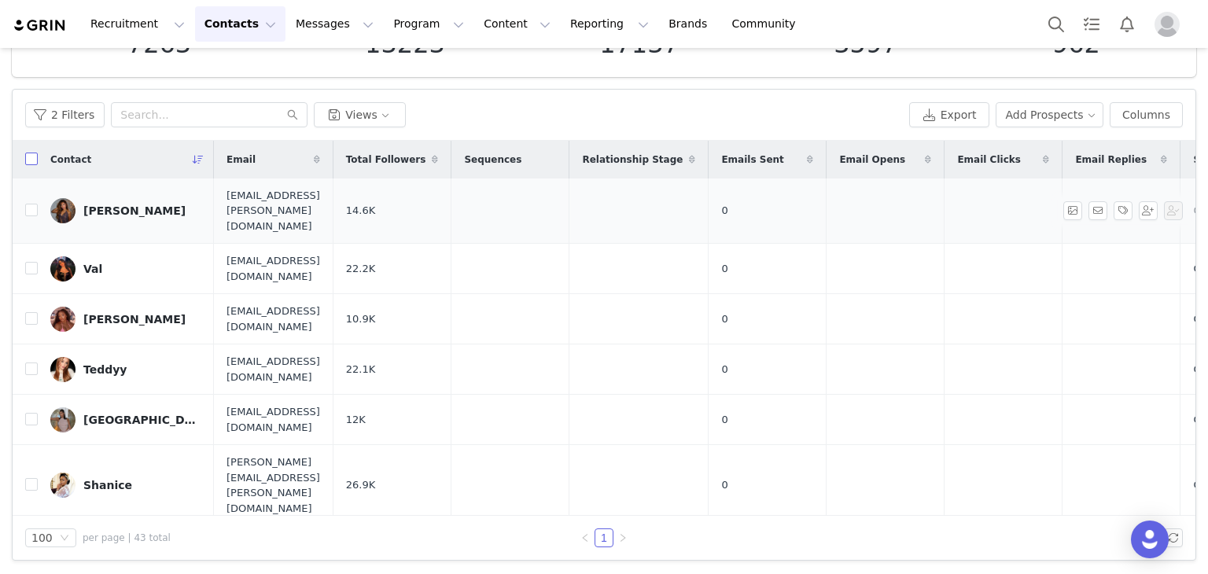
checkbox input "true"
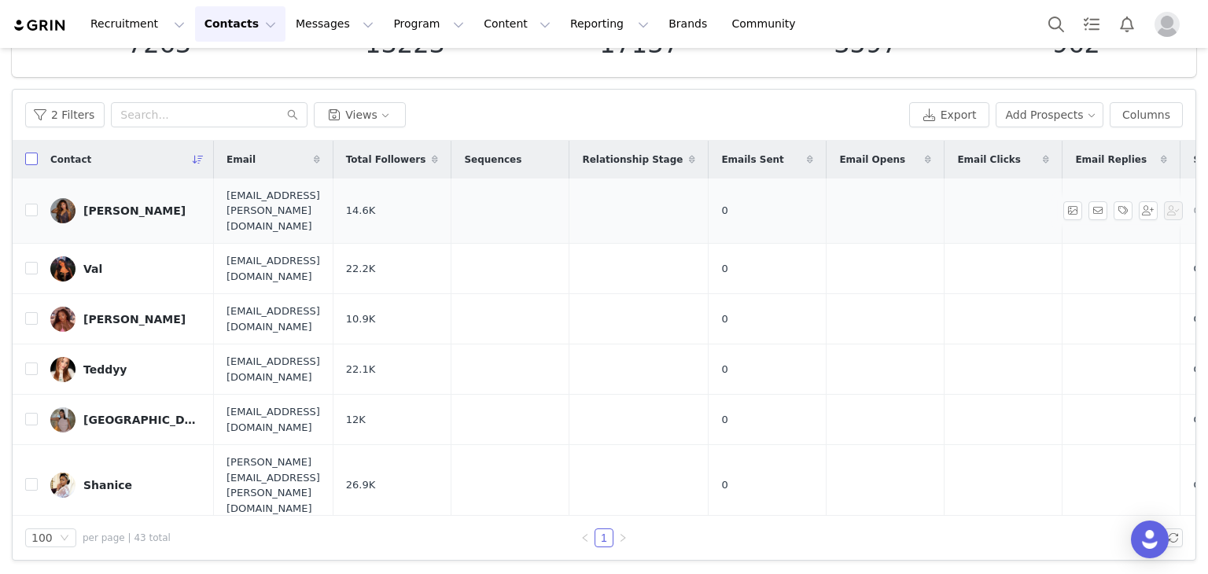
checkbox input "true"
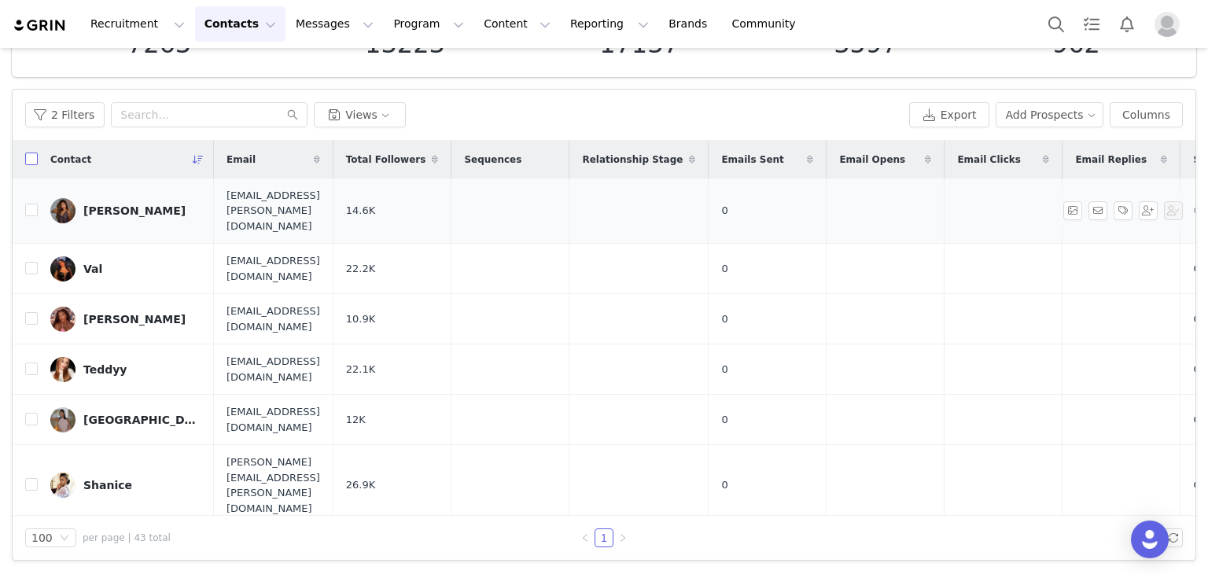
checkbox input "true"
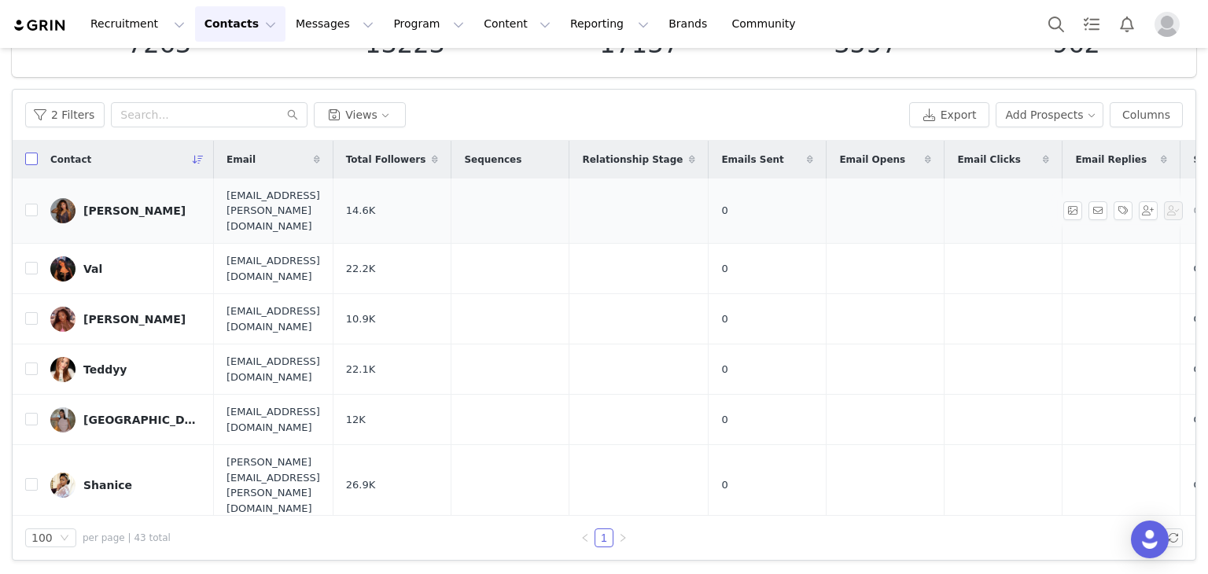
checkbox input "true"
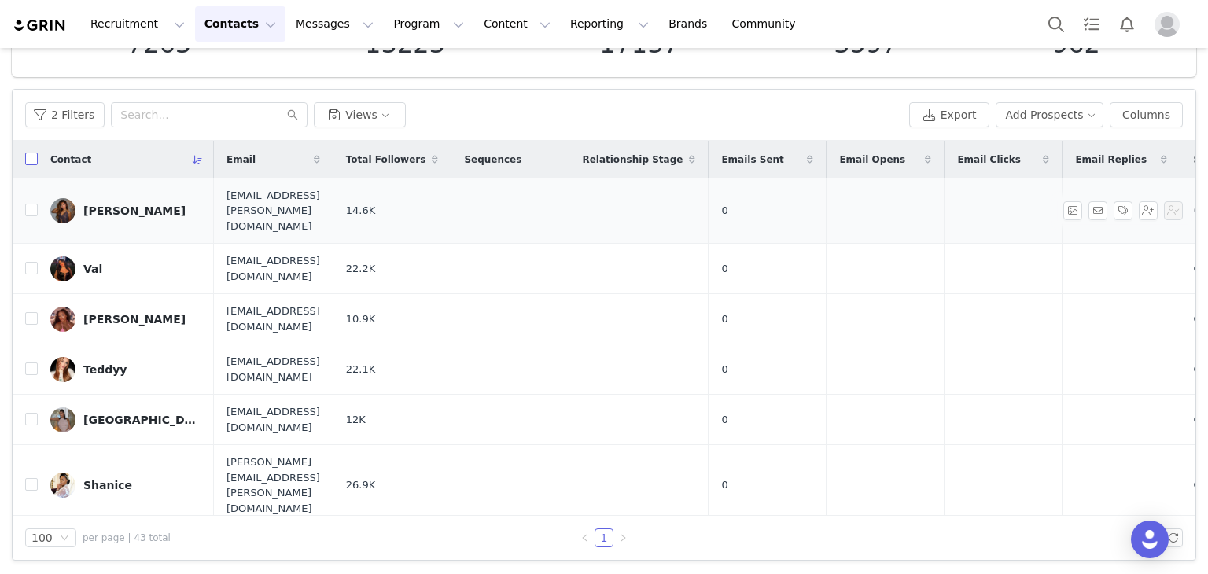
checkbox input "true"
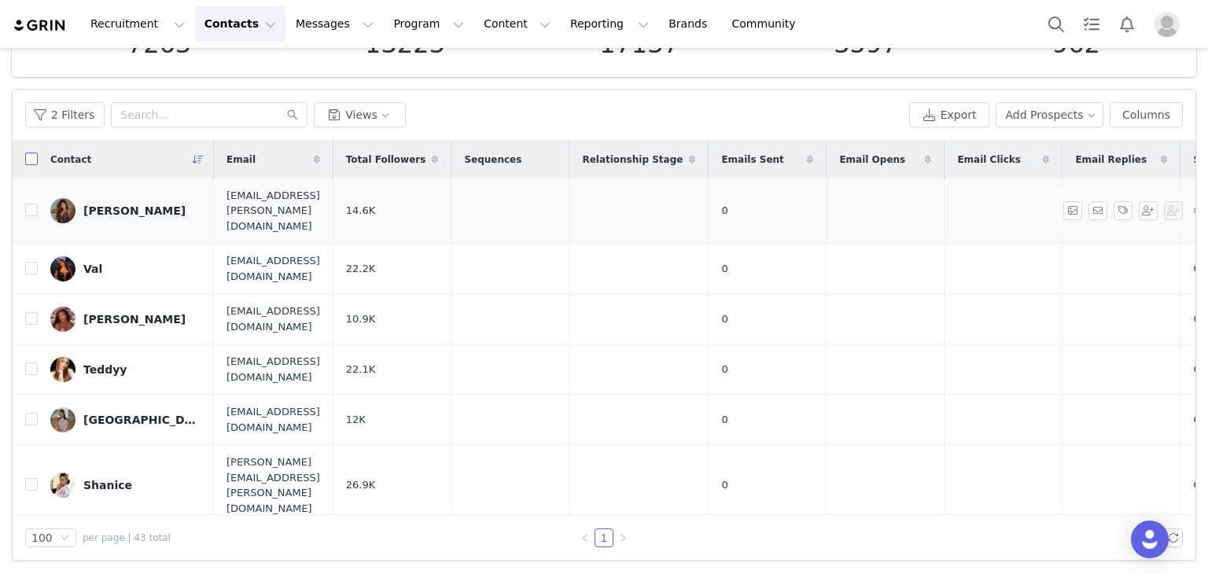
checkbox input "true"
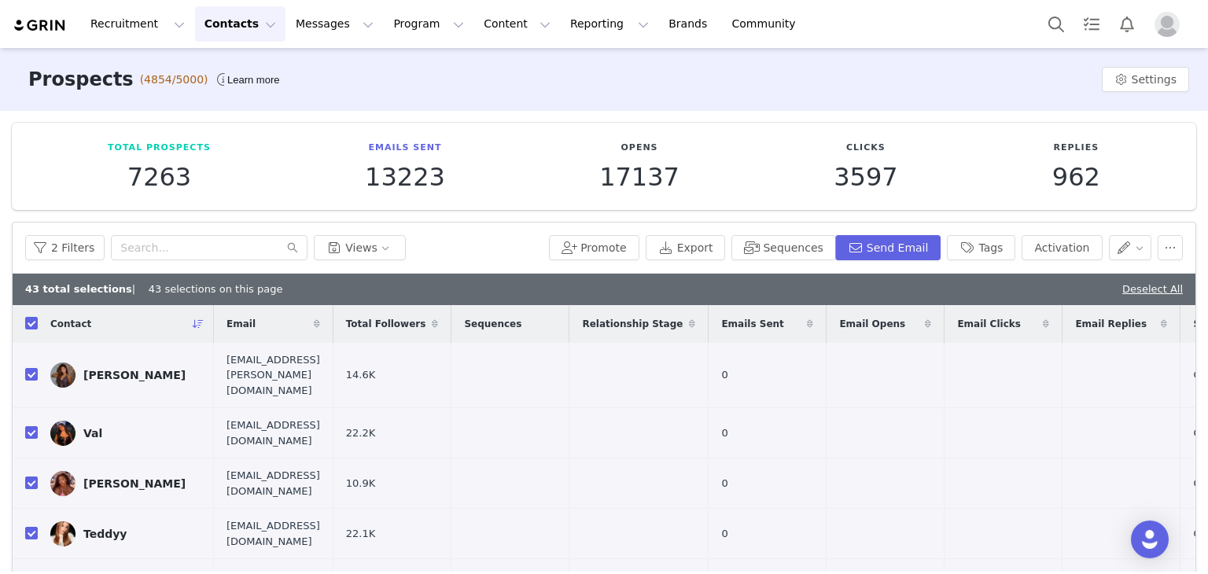
scroll to position [0, 0]
click at [1036, 240] on button "Activation" at bounding box center [1062, 247] width 80 height 25
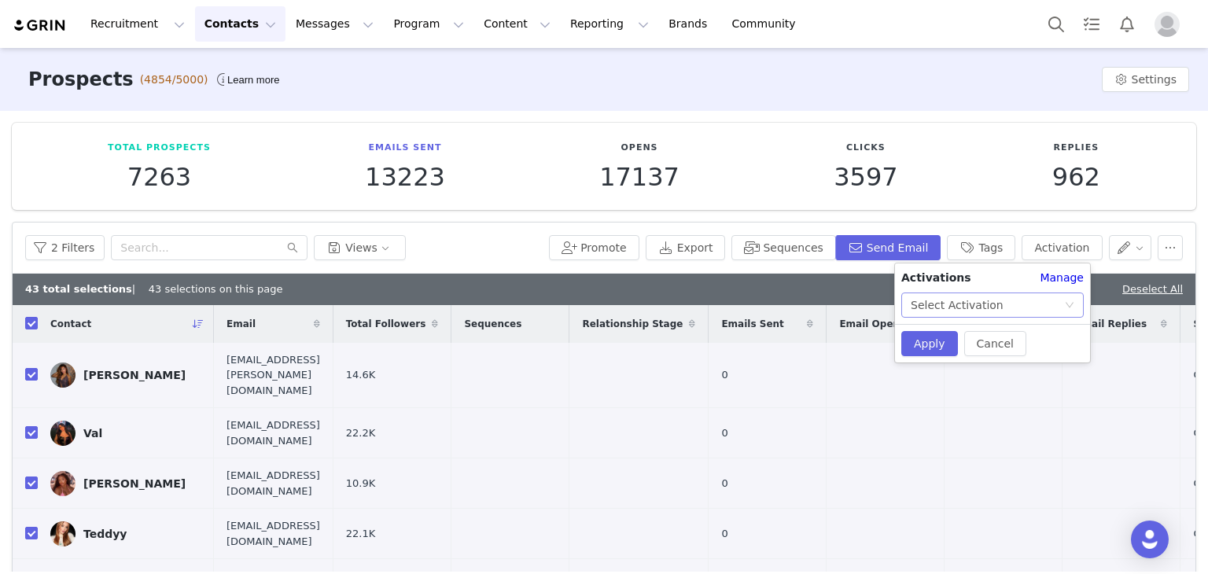
click at [992, 311] on div "Select Activation" at bounding box center [987, 305] width 153 height 24
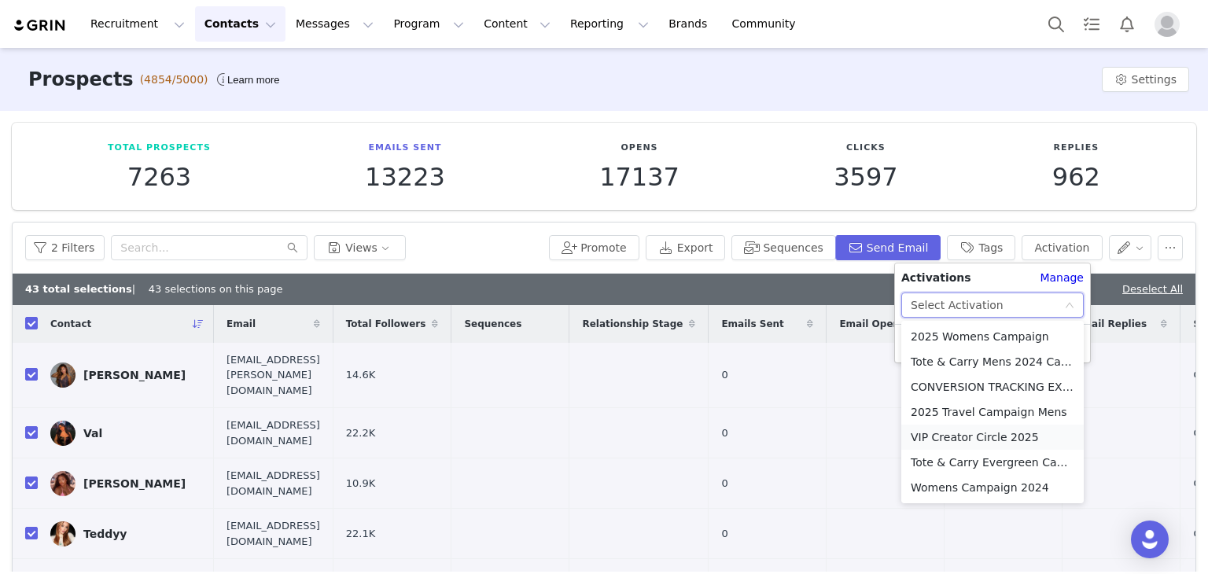
click at [959, 442] on li "VIP Creator Circle 2025" at bounding box center [992, 437] width 182 height 25
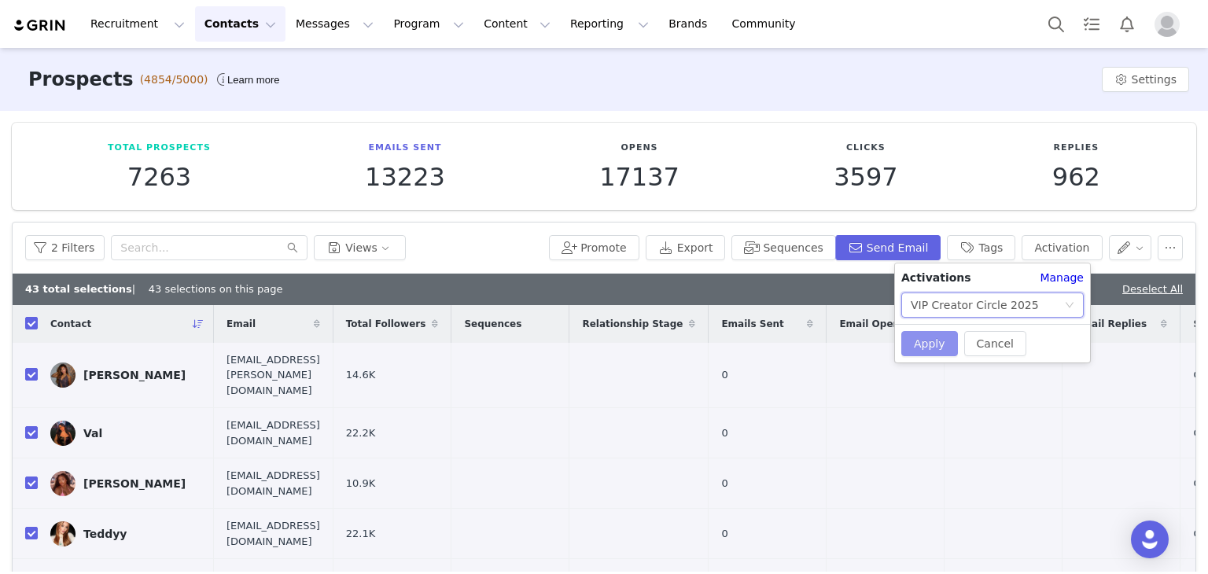
click at [937, 344] on button "Apply" at bounding box center [929, 343] width 57 height 25
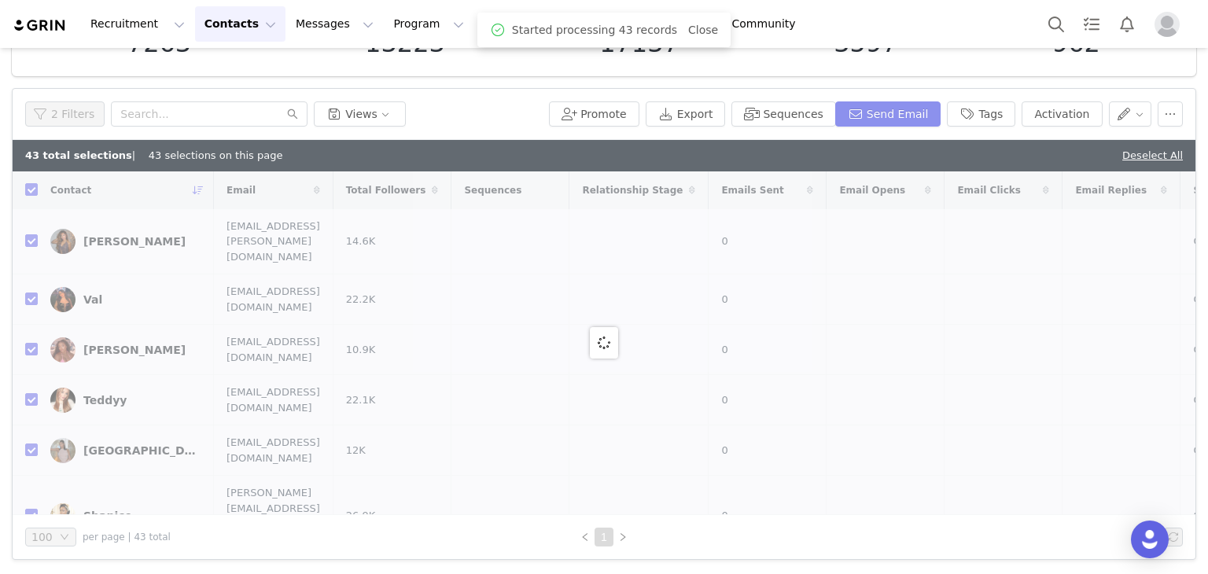
scroll to position [133, 0]
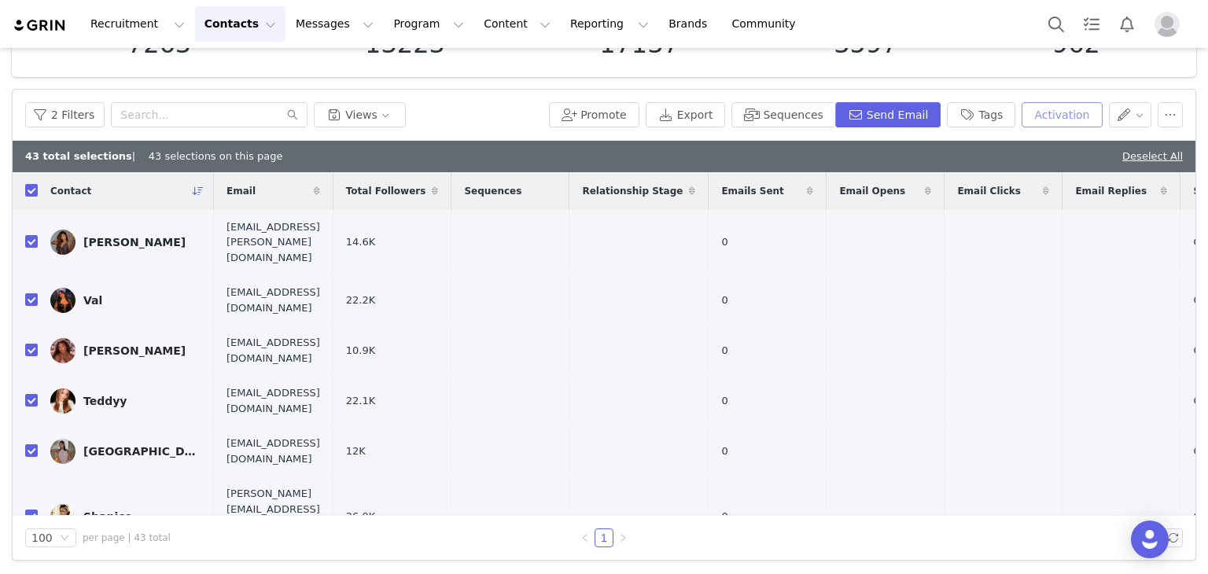
click at [1022, 117] on button "Activation" at bounding box center [1062, 114] width 80 height 25
click at [908, 112] on button "Send Email" at bounding box center [888, 114] width 106 height 25
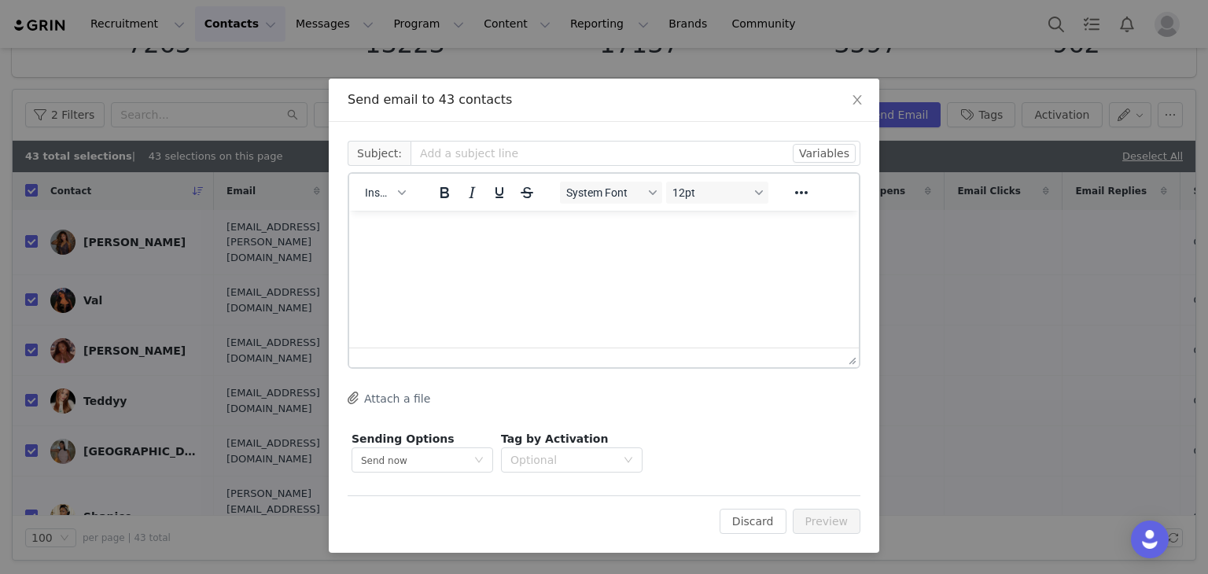
scroll to position [0, 0]
click at [862, 106] on icon "icon: close" at bounding box center [857, 100] width 13 height 13
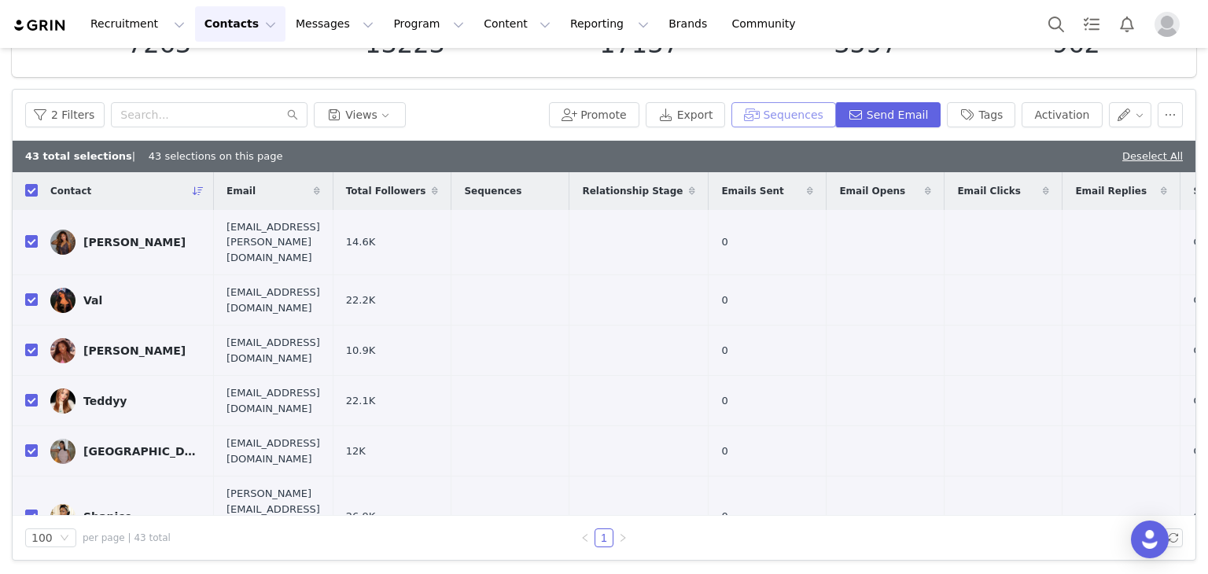
click at [785, 114] on button "Sequences" at bounding box center [783, 114] width 104 height 25
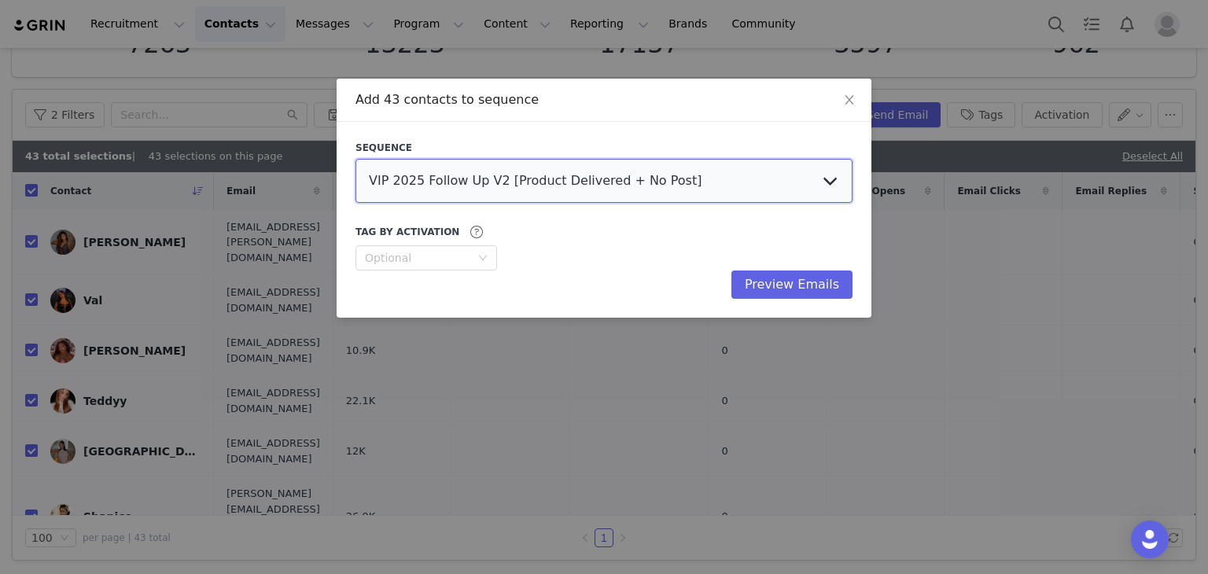
click at [505, 182] on select "VIP 2025 Follow Up V2 [Product Delivered + No Post] VIP Creator Circle - Janine…" at bounding box center [603, 181] width 497 height 44
select select "5e7da1e0-9e3b-4cc6-90f8-11ad60451feb"
click at [355, 159] on select "VIP 2025 Follow Up V2 [Product Delivered + No Post] VIP Creator Circle - Janine…" at bounding box center [603, 181] width 497 height 44
click at [454, 251] on div "Optional" at bounding box center [417, 258] width 105 height 16
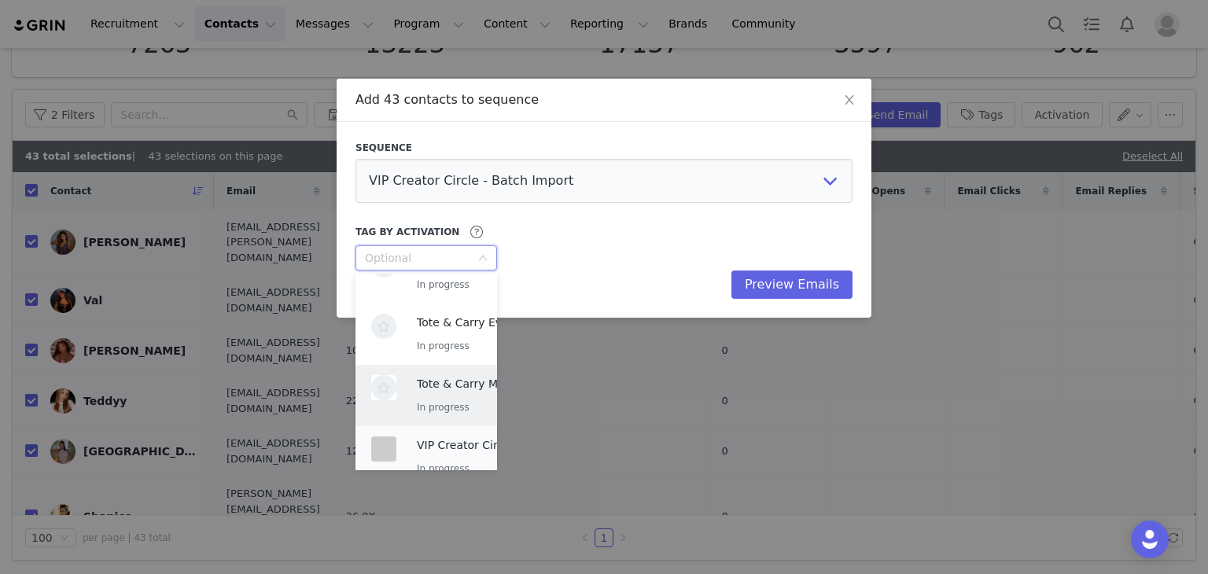
scroll to position [175, 0]
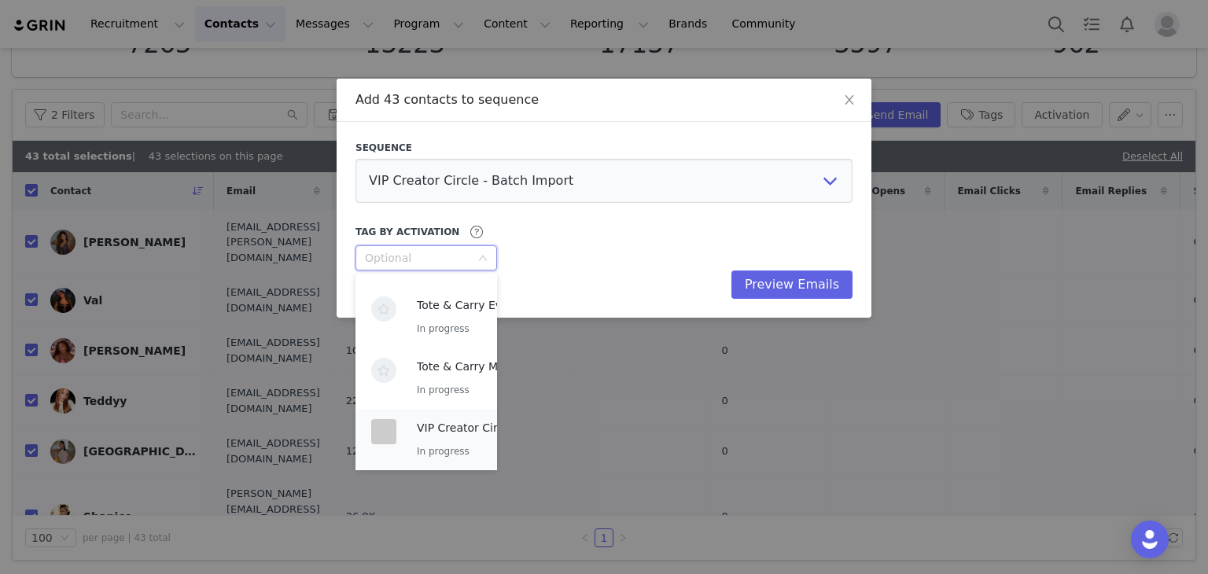
click at [443, 432] on p "VIP Creator Circle 2025" at bounding box center [481, 427] width 128 height 17
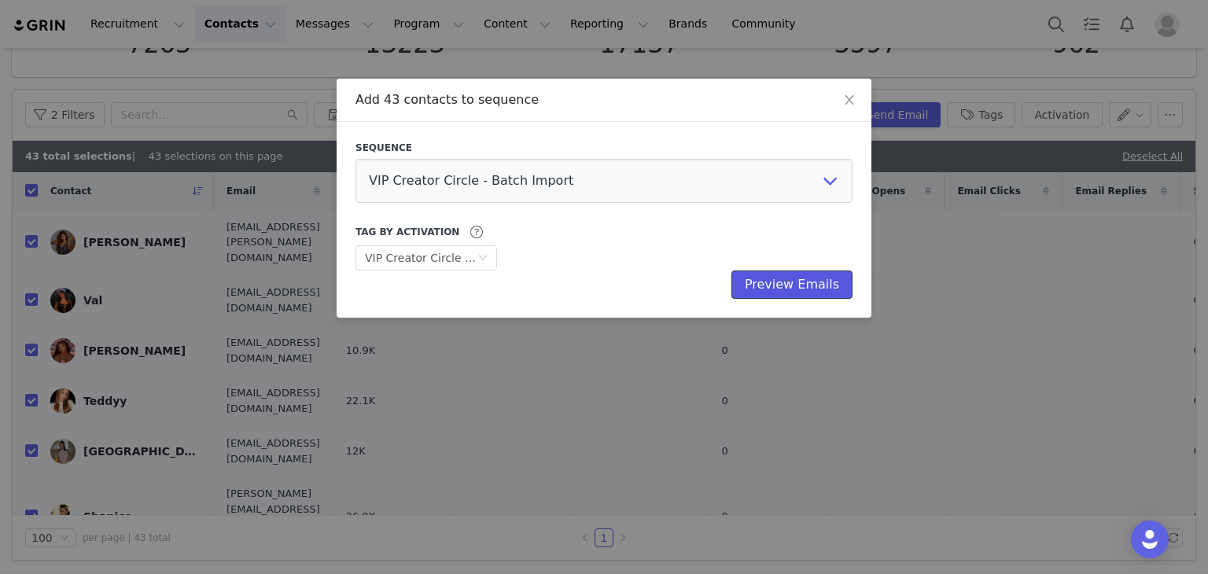
click at [786, 278] on button "Preview Emails" at bounding box center [791, 285] width 121 height 28
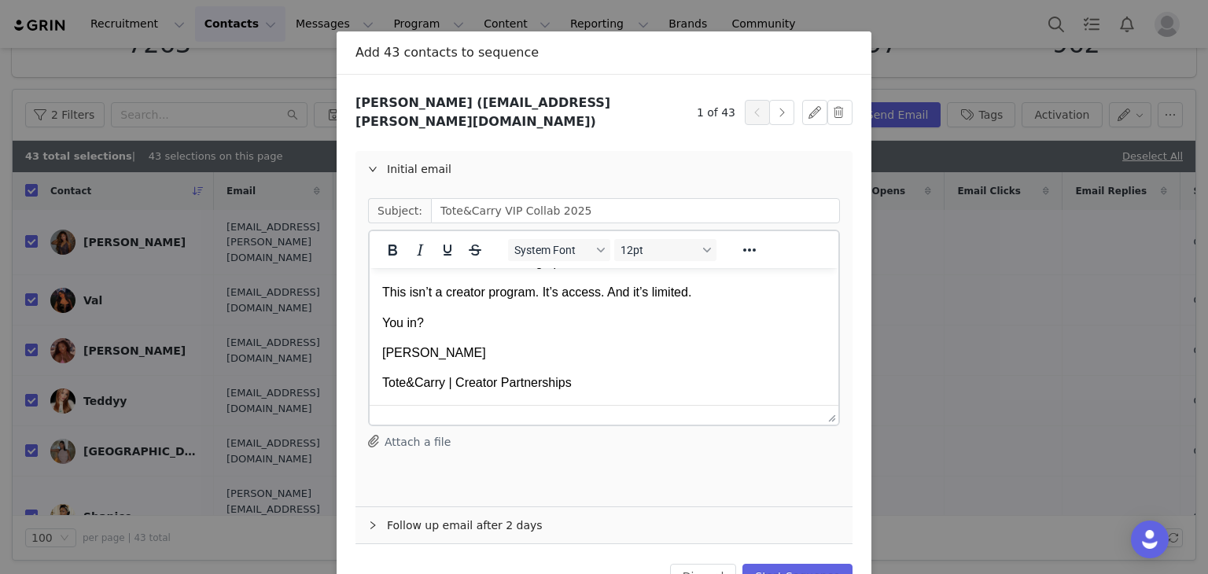
scroll to position [87, 0]
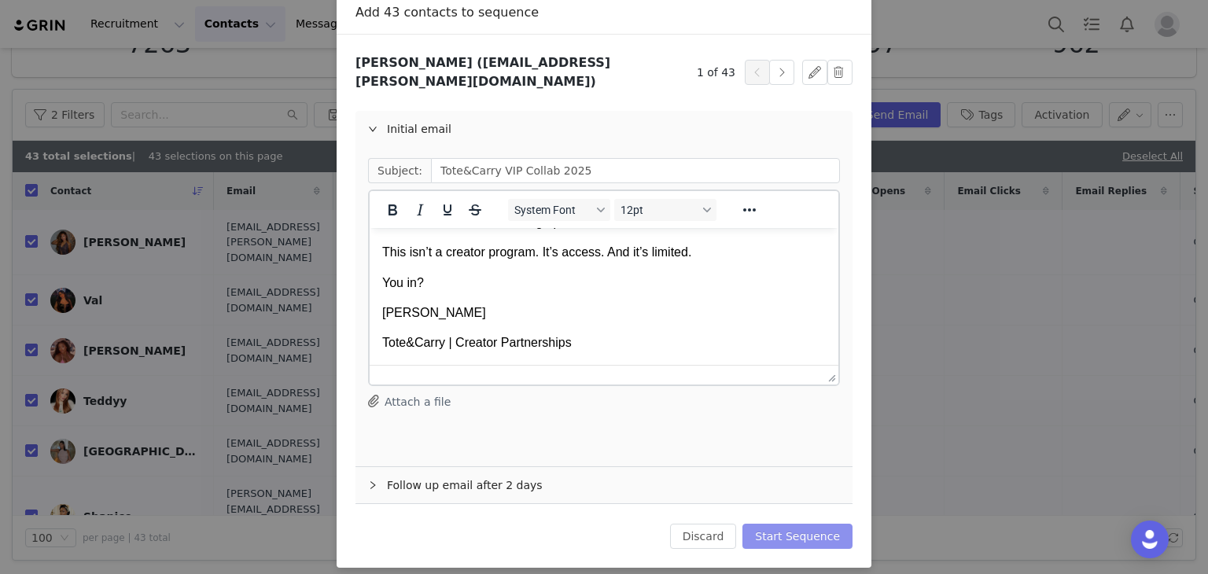
click at [768, 524] on button "Start Sequence" at bounding box center [797, 536] width 110 height 25
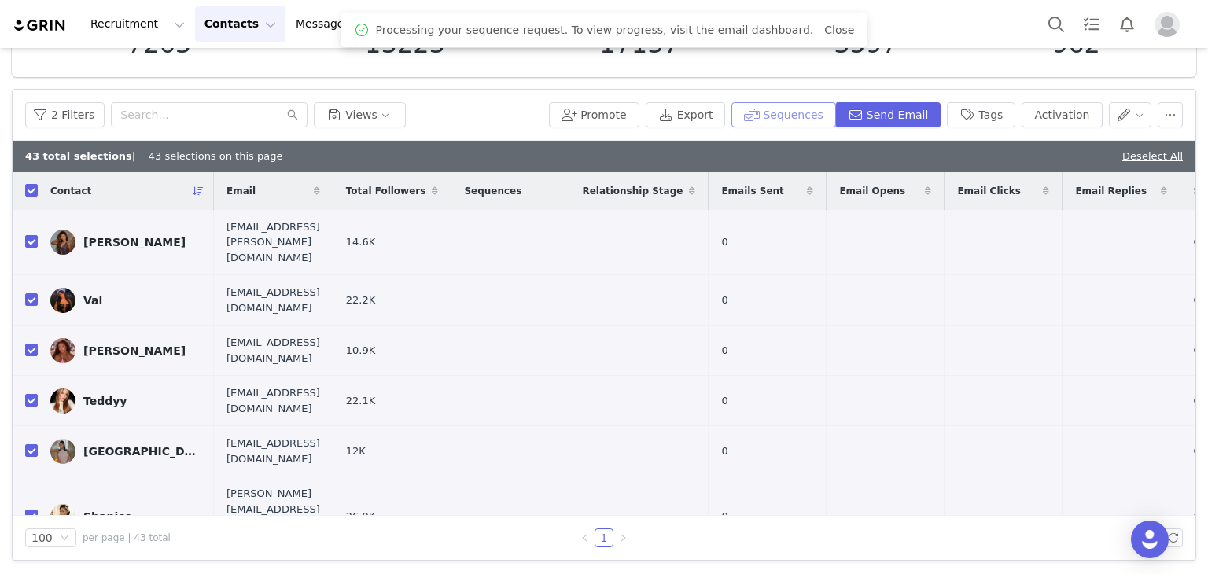
scroll to position [0, 0]
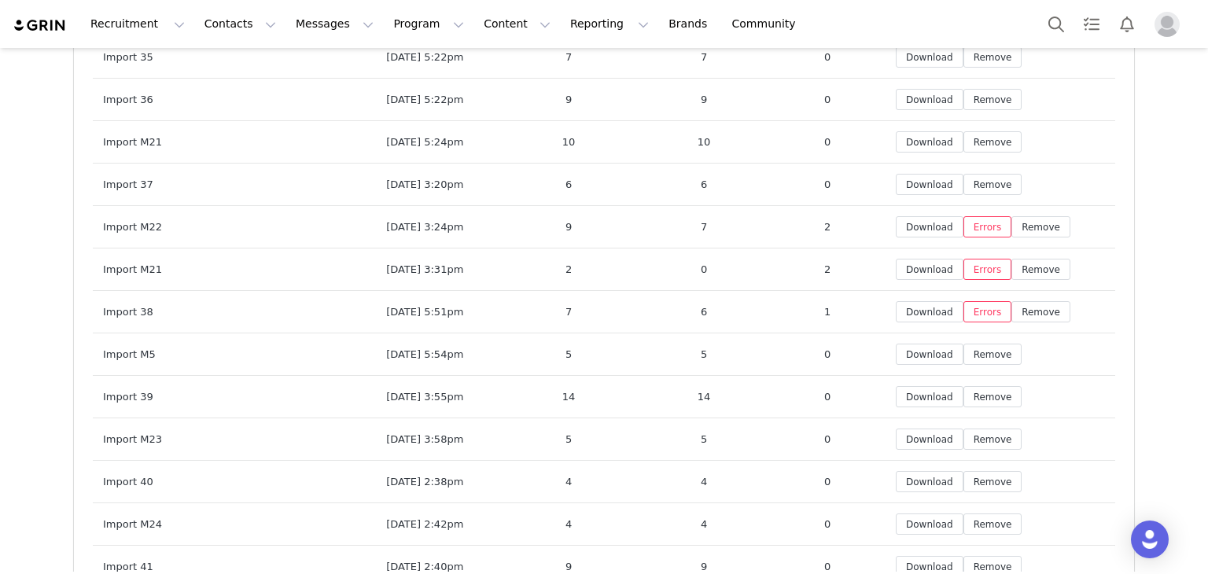
scroll to position [7204, 0]
